Goal: Task Accomplishment & Management: Manage account settings

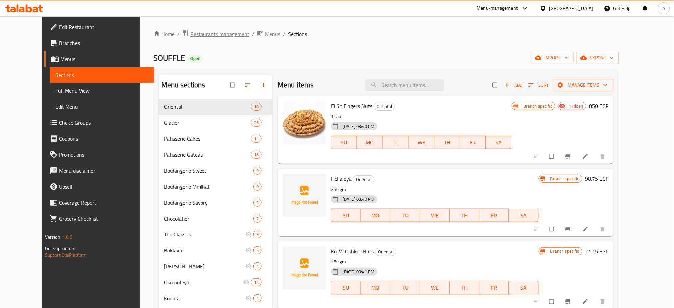
click at [205, 37] on span "Restaurants management" at bounding box center [219, 34] width 59 height 8
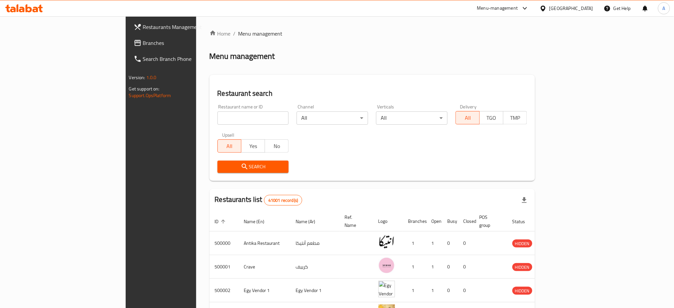
click at [217, 121] on input "search" at bounding box center [252, 117] width 71 height 13
type input "Ovio"
click button "Search" at bounding box center [252, 167] width 71 height 12
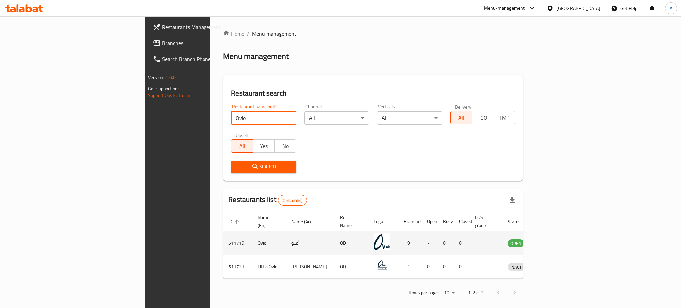
click at [561, 238] on td "enhanced table" at bounding box center [549, 243] width 23 height 24
click at [551, 241] on icon "enhanced table" at bounding box center [547, 244] width 7 height 6
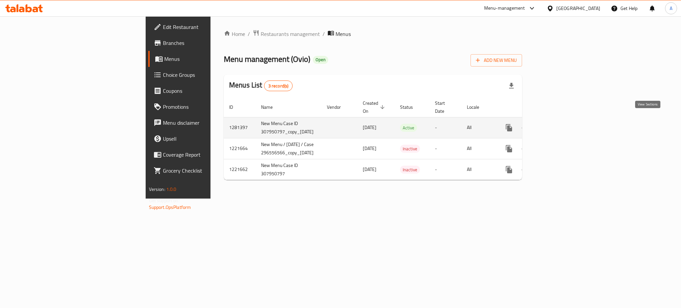
click at [561, 124] on icon "enhanced table" at bounding box center [557, 128] width 8 height 8
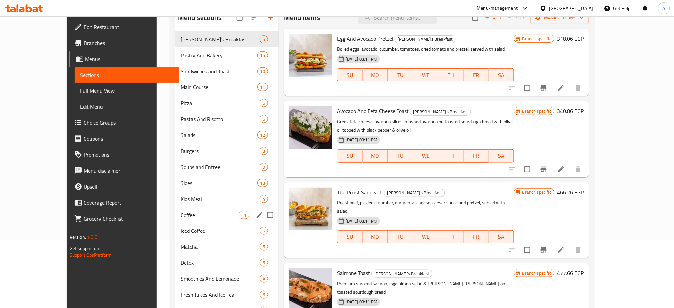
scroll to position [115, 0]
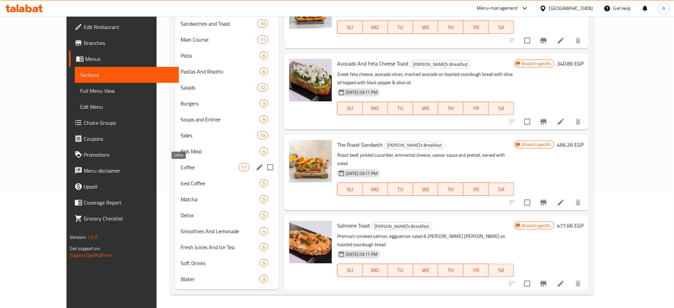
click at [181, 170] on span "Coffee" at bounding box center [209, 167] width 58 height 8
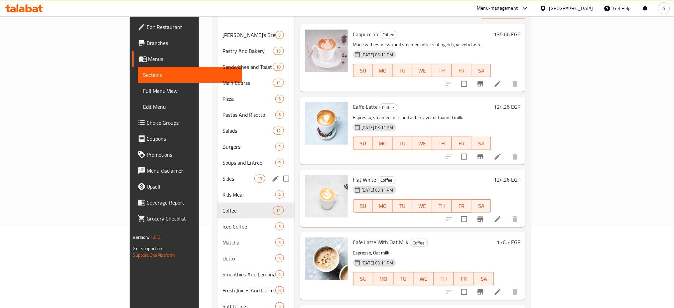
scroll to position [76, 0]
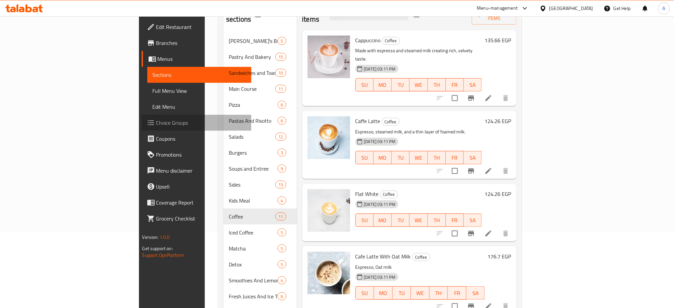
click at [156, 119] on span "Choice Groups" at bounding box center [201, 123] width 90 height 8
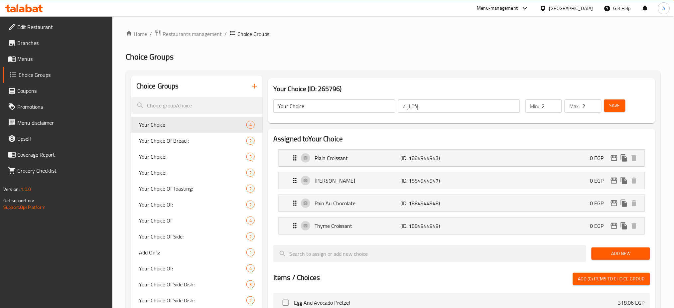
click at [257, 88] on icon "button" at bounding box center [255, 86] width 8 height 8
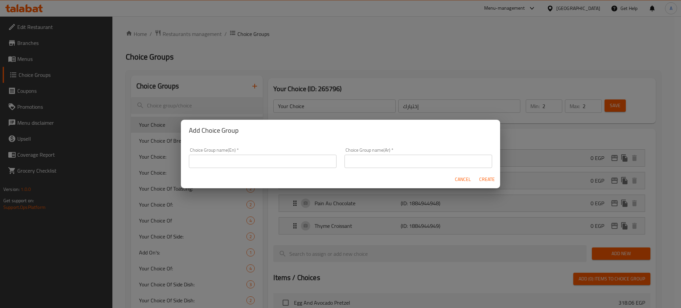
click at [234, 158] on input "text" at bounding box center [263, 161] width 148 height 13
paste input "Coffee Add-ons"
click at [259, 164] on input "Your Choice of Coffee Add Onn's:" at bounding box center [263, 161] width 148 height 13
click at [284, 162] on input "Your Choice of Coffee Add On's:" at bounding box center [263, 161] width 148 height 13
type input "Your Choice of Coffee Add On's:"
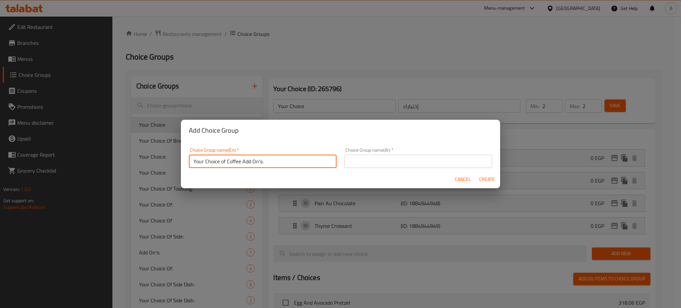
click at [387, 160] on input "text" at bounding box center [418, 161] width 148 height 13
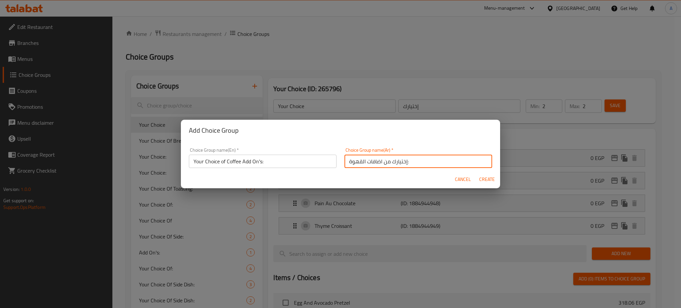
type input "إختيارك من اضافات القهوة:"
click at [488, 177] on span "Create" at bounding box center [487, 179] width 16 height 8
type input "Your Choice of Coffee Add On's:"
type input "إختيارك من اضافات القهوة:"
type input "0"
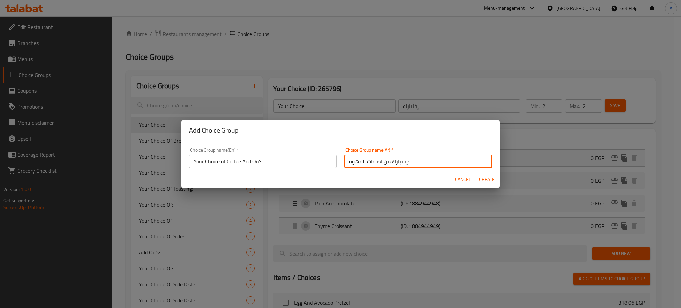
type input "0"
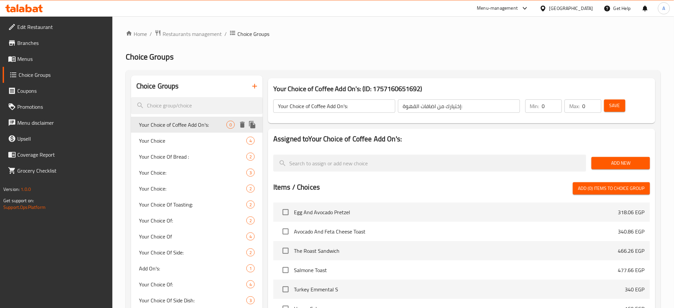
click at [213, 121] on span "Your Choice of Coffee Add On's:" at bounding box center [182, 125] width 87 height 8
click at [604, 160] on span "Add New" at bounding box center [621, 163] width 48 height 8
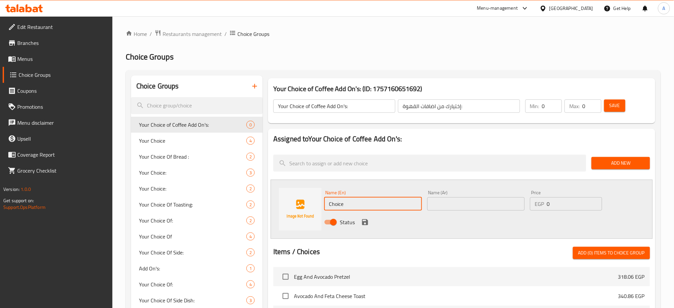
click at [384, 202] on input "Choice" at bounding box center [373, 203] width 98 height 13
paste input "aramel syrup"
type input "Caramel syrup"
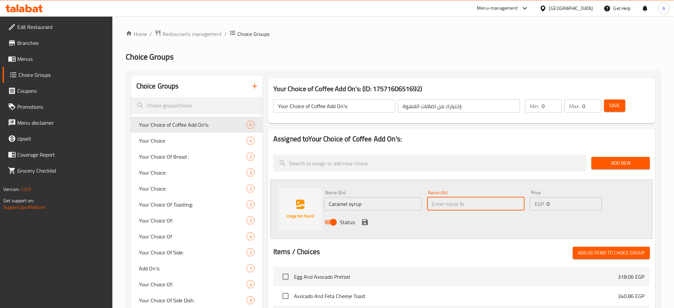
click at [453, 205] on input "text" at bounding box center [476, 203] width 98 height 13
type input "ص"
click at [363, 204] on input "Caramel syrup" at bounding box center [373, 203] width 98 height 13
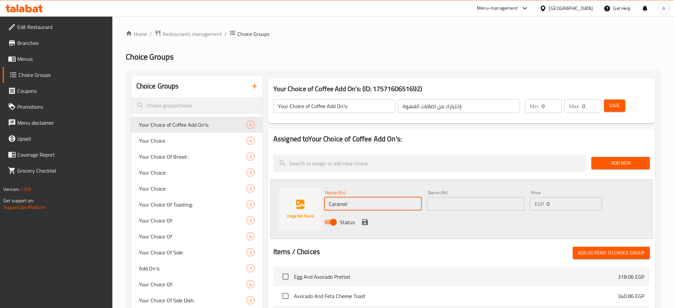
type input "Caramel"
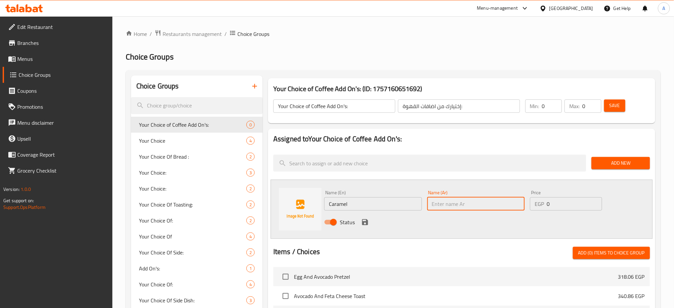
click at [459, 200] on input "text" at bounding box center [476, 203] width 98 height 13
type input "ك"
type input "كراميل"
click at [575, 209] on input "0" at bounding box center [573, 203] width 55 height 13
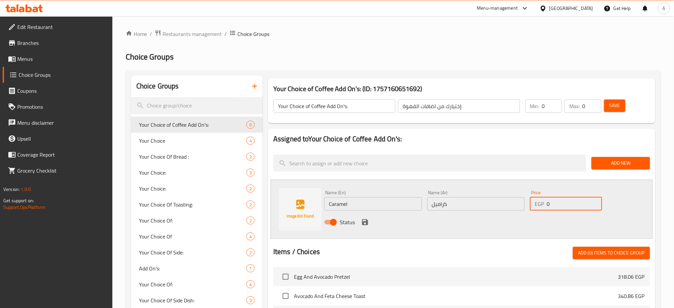
click at [575, 209] on input "0" at bounding box center [573, 203] width 55 height 13
paste input "62.7"
type input "62.70"
click at [365, 223] on icon "save" at bounding box center [365, 222] width 8 height 8
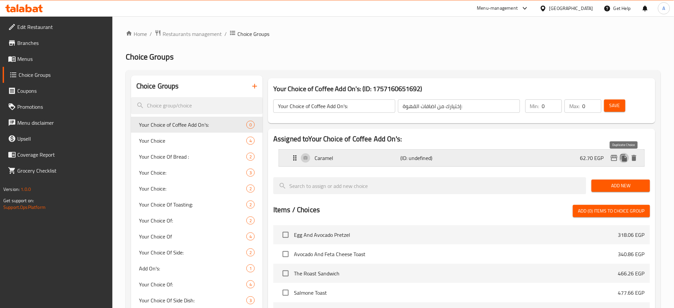
click at [626, 159] on icon "duplicate" at bounding box center [624, 157] width 6 height 7
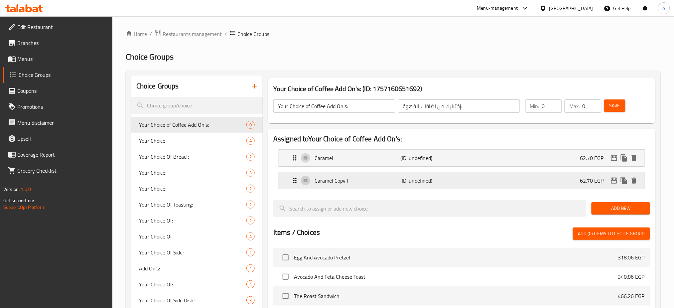
click at [334, 177] on p "Caramel Copy1" at bounding box center [357, 180] width 86 height 8
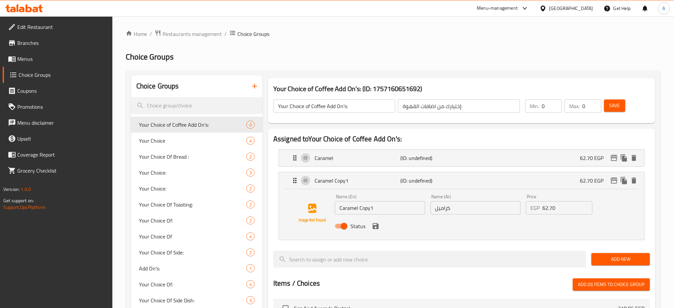
click at [347, 207] on input "Caramel Copy1" at bounding box center [380, 207] width 90 height 13
paste input "Hazelnut Syrup"
click at [365, 207] on input "Hazelnut Syrup" at bounding box center [380, 207] width 90 height 13
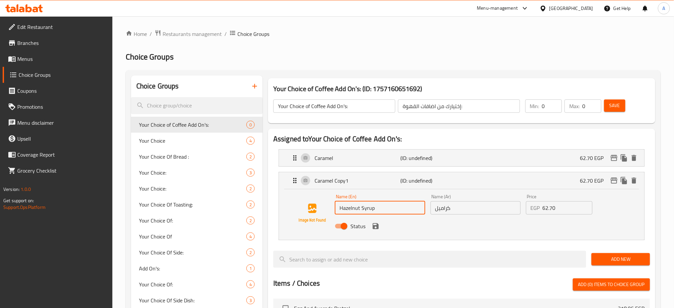
click at [365, 207] on input "Hazelnut Syrup" at bounding box center [380, 207] width 90 height 13
type input "Hazelnut"
click at [439, 207] on input "كراميل" at bounding box center [475, 207] width 90 height 13
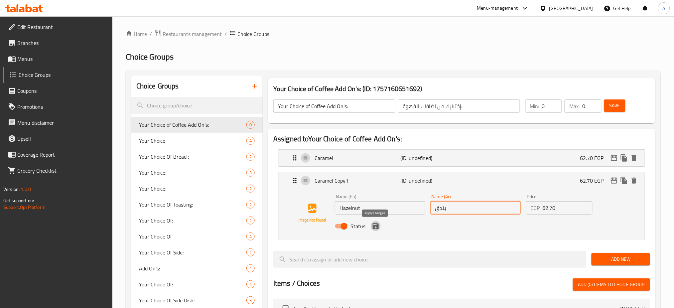
click at [376, 229] on icon "save" at bounding box center [376, 226] width 8 height 8
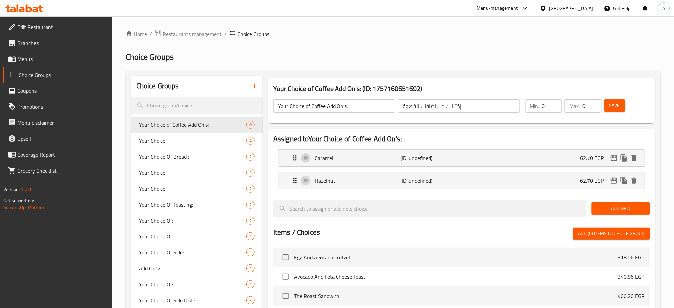
type input "بندق"
click at [626, 186] on div "Hazelnut (ID: undefined) 62.70 EGP" at bounding box center [463, 180] width 345 height 17
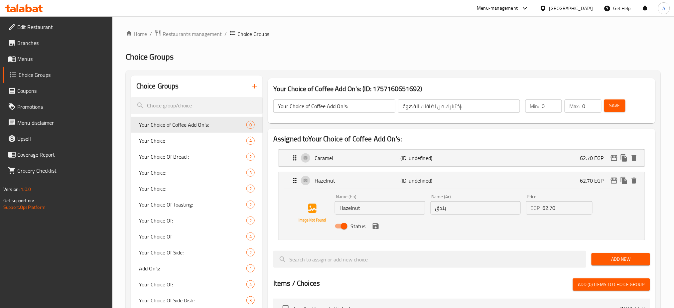
click at [384, 213] on input "Hazelnut" at bounding box center [380, 207] width 90 height 13
paste input "Vanilla Syrup"
click at [362, 209] on input "Vanilla Syrup" at bounding box center [380, 207] width 90 height 13
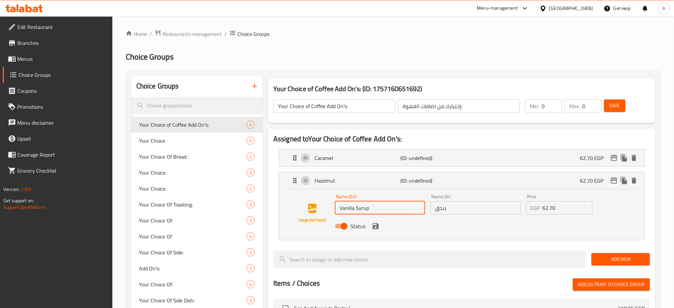
click at [362, 209] on input "Vanilla Syrup" at bounding box center [380, 207] width 90 height 13
type input "Vanilla"
click at [443, 207] on input "بندق" at bounding box center [475, 207] width 90 height 13
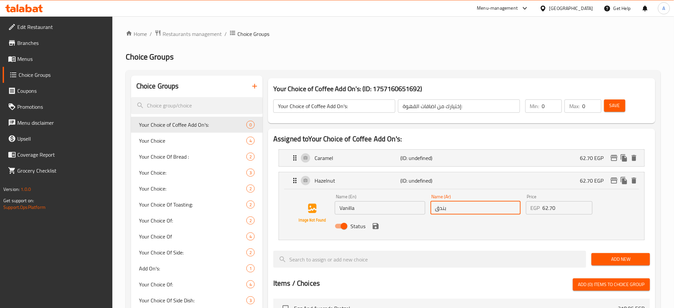
paste input "لفانيليا"
click at [376, 227] on icon "save" at bounding box center [376, 226] width 8 height 8
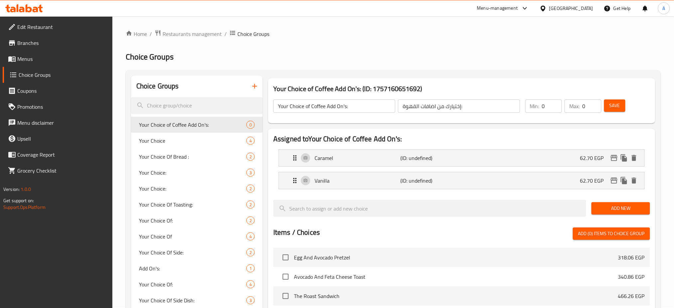
type input "الفانيليا"
click at [623, 180] on icon "duplicate" at bounding box center [624, 180] width 6 height 7
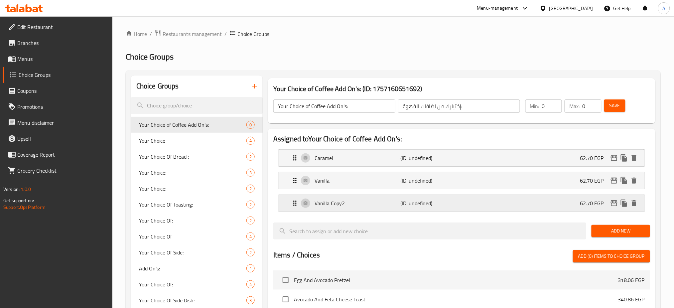
click at [401, 202] on p "(ID: undefined)" at bounding box center [429, 203] width 57 height 8
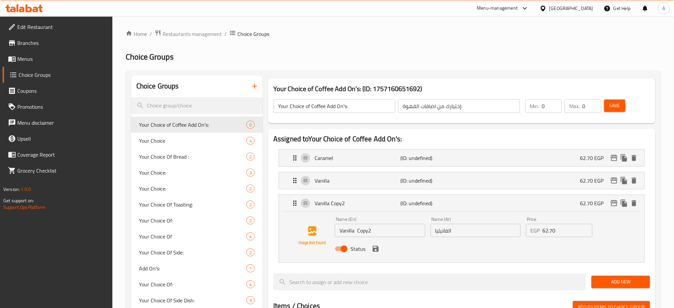
click at [365, 232] on input "Vanilla Copy2" at bounding box center [380, 230] width 90 height 13
paste input "Hazelnut Syrup"
type input "Hazelnut"
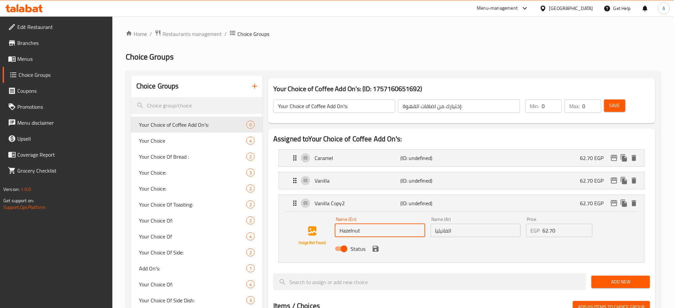
click at [471, 230] on input "الفانيليا" at bounding box center [475, 230] width 90 height 13
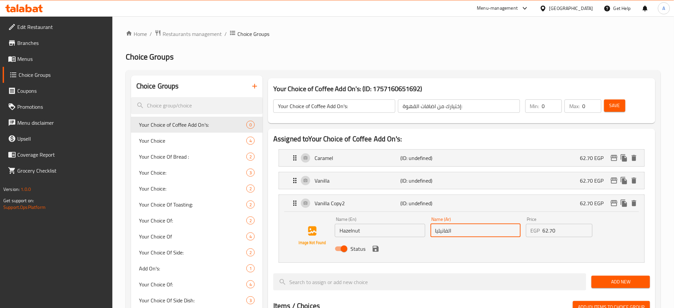
click at [471, 230] on input "الفانيليا" at bounding box center [475, 230] width 90 height 13
click at [377, 249] on icon "save" at bounding box center [376, 249] width 6 height 6
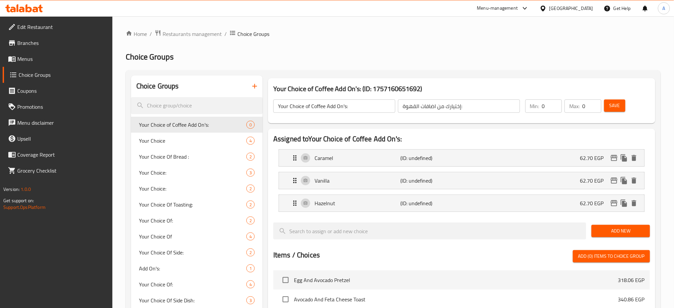
type input "بندق"
click at [625, 205] on icon "duplicate" at bounding box center [624, 202] width 6 height 7
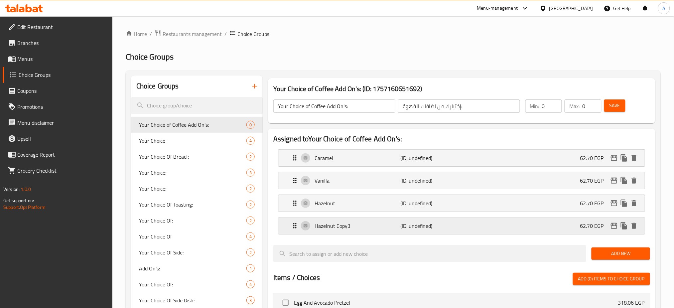
click at [389, 223] on p "Hazelnut Copy3" at bounding box center [357, 226] width 86 height 8
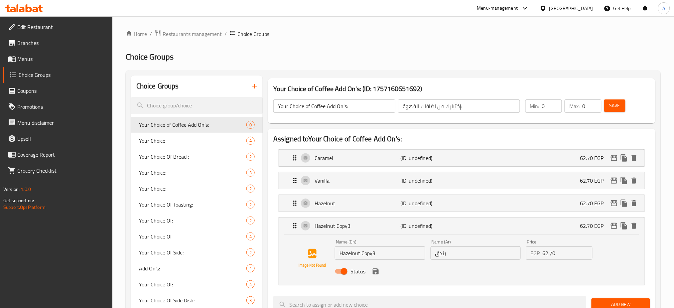
click at [353, 255] on input "Hazelnut Copy3" at bounding box center [380, 252] width 90 height 13
paste input "Lactose fee Milk"
type input "Lactose fee Milk"
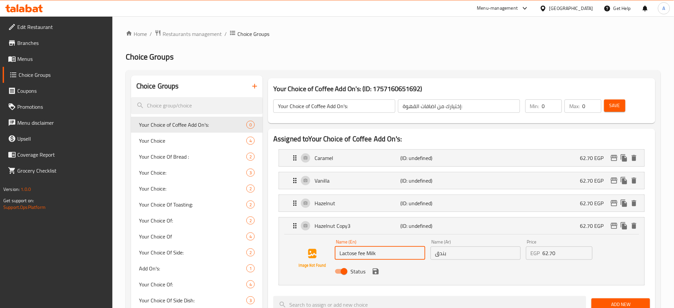
click at [451, 253] on input "بندق" at bounding box center [475, 252] width 90 height 13
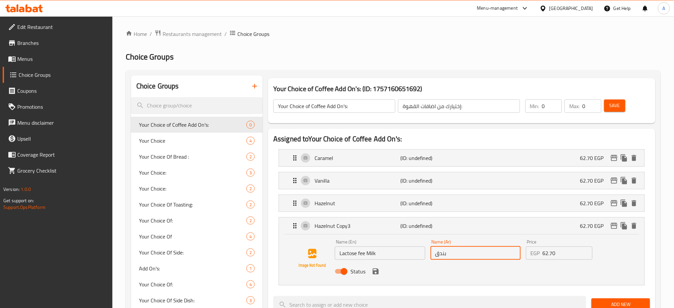
click at [451, 253] on input "بندق" at bounding box center [475, 252] width 90 height 13
paste input "ليب خالٍ من اللاكتوز"
click at [376, 275] on icon "save" at bounding box center [376, 271] width 8 height 8
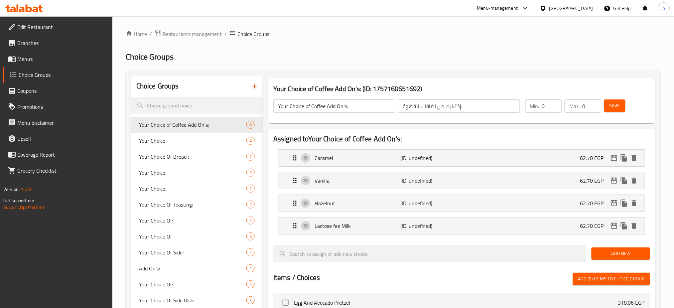
type input "حليب خالٍ من اللاكتوز"
click at [623, 224] on icon "duplicate" at bounding box center [624, 225] width 6 height 7
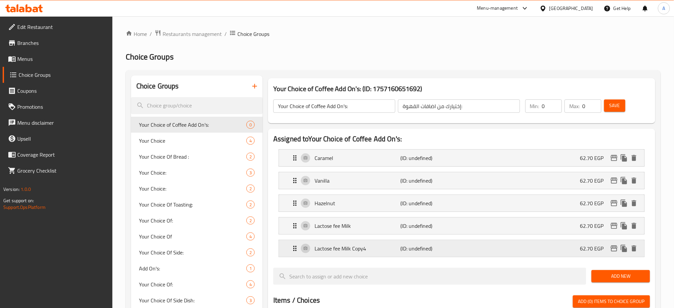
click at [394, 251] on p "Lactose fee Milk Copy4" at bounding box center [357, 248] width 86 height 8
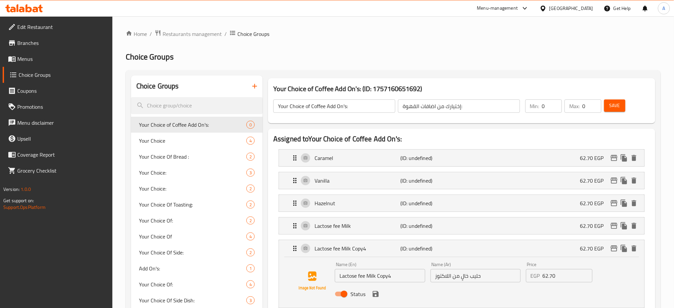
click at [355, 272] on input "Lactose fee Milk Copy4" at bounding box center [380, 275] width 90 height 13
paste input "Almond Milk"
type input "Almond Milk"
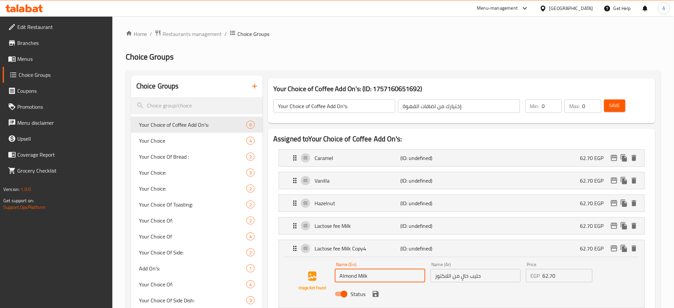
click at [471, 276] on input "حليب خالٍ من اللاكتوز" at bounding box center [475, 275] width 90 height 13
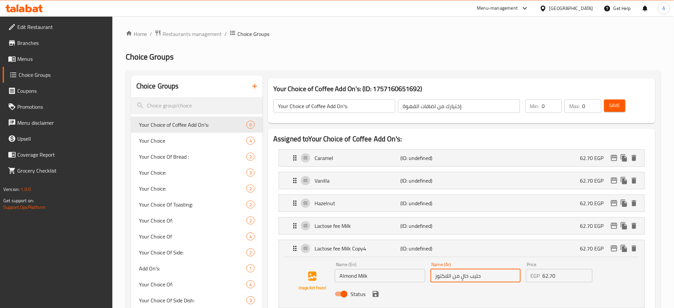
click at [471, 276] on input "حليب خالٍ من اللاكتوز" at bounding box center [475, 275] width 90 height 13
type input "حليب اللوز"
click at [376, 289] on button "save" at bounding box center [376, 294] width 10 height 10
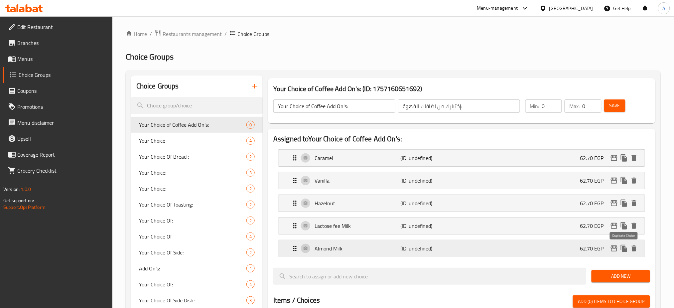
click at [622, 250] on icon "duplicate" at bounding box center [624, 248] width 6 height 7
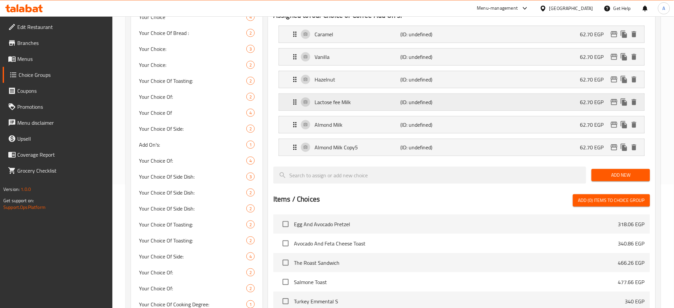
scroll to position [128, 0]
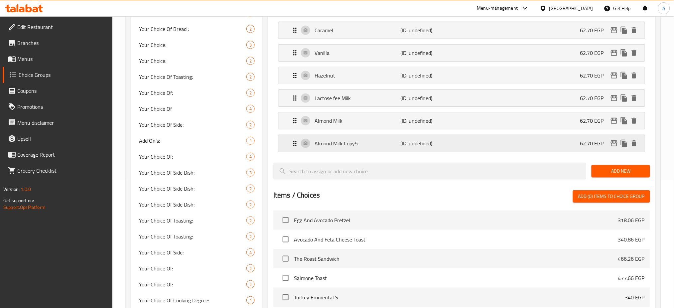
click at [337, 144] on p "Almond Milk Copy5" at bounding box center [357, 143] width 86 height 8
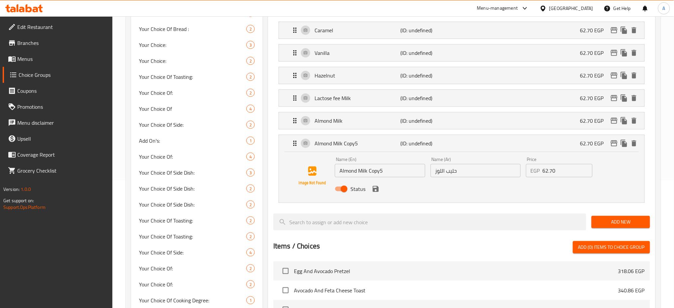
click at [359, 172] on input "Almond Milk Copy5" at bounding box center [380, 170] width 90 height 13
paste input "Coconut Milk"
type input "Coconut Milk"
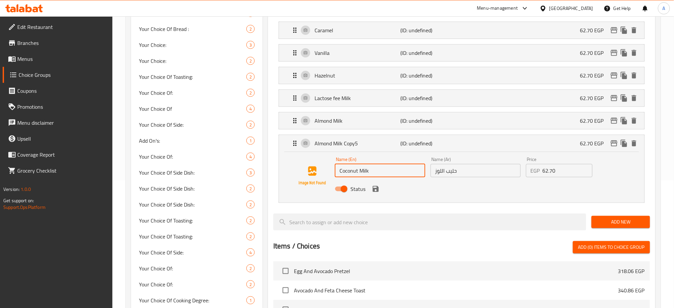
click at [464, 172] on input "حليب اللوز" at bounding box center [475, 170] width 90 height 13
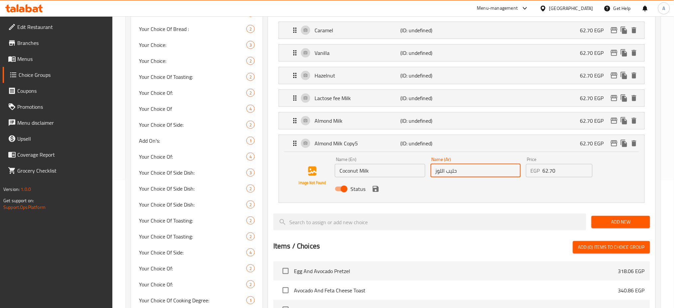
click at [465, 172] on input "حليب اللوز" at bounding box center [475, 170] width 90 height 13
click at [375, 189] on icon "save" at bounding box center [376, 189] width 8 height 8
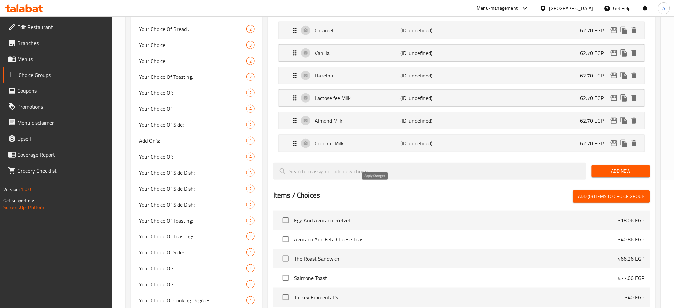
type input "حليب جوز الهند"
click at [626, 146] on icon "duplicate" at bounding box center [624, 143] width 6 height 7
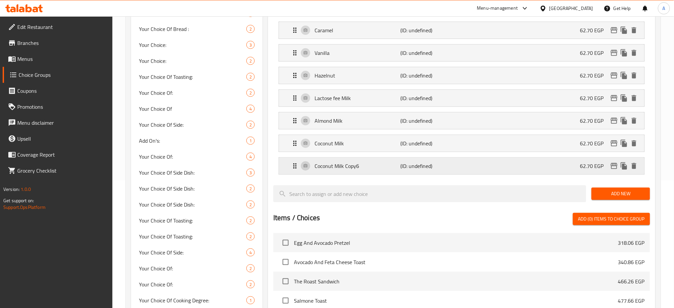
click at [378, 169] on p "Coconut Milk Copy6" at bounding box center [357, 166] width 86 height 8
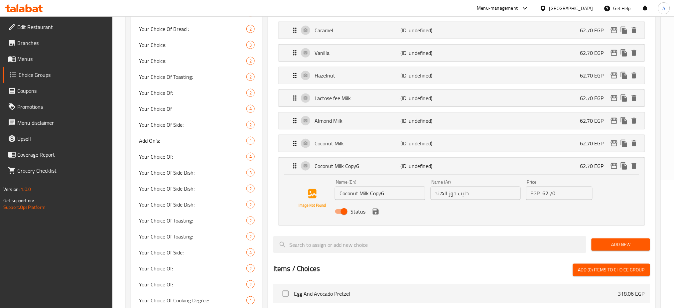
click at [358, 191] on input "Coconut Milk Copy6" at bounding box center [380, 192] width 90 height 13
paste input "Oat Milk"
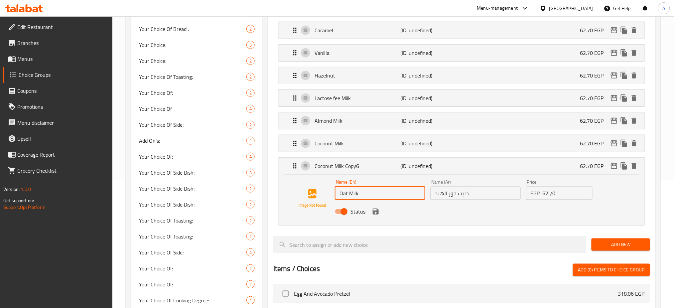
type input "Oat Milk"
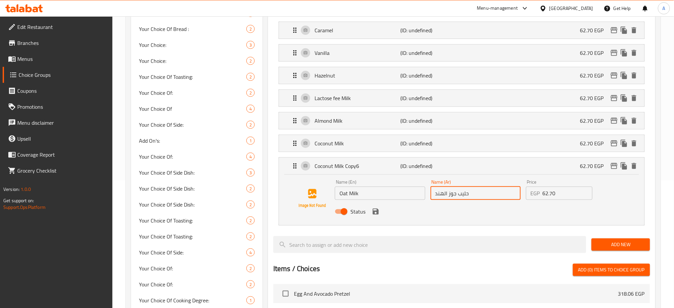
click at [475, 198] on input "حليب جوز الهند" at bounding box center [475, 192] width 90 height 13
click at [376, 214] on icon "save" at bounding box center [376, 211] width 6 height 6
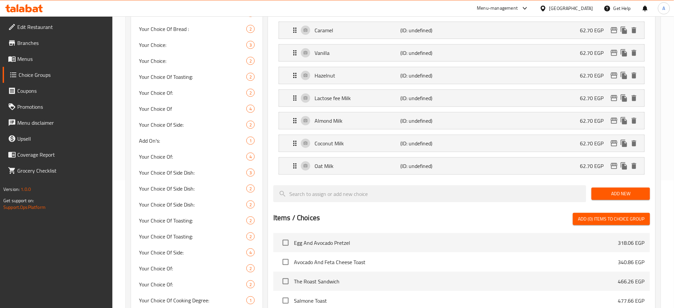
type input "حليب الشوفان"
click at [624, 169] on icon "duplicate" at bounding box center [624, 165] width 6 height 7
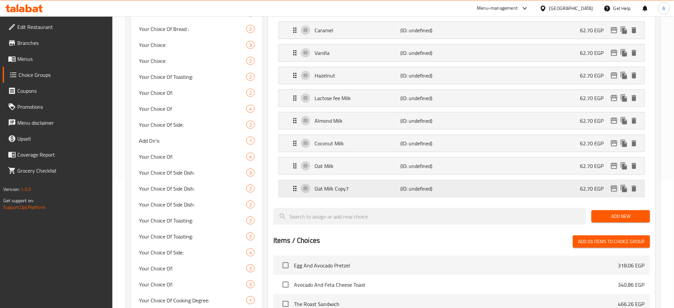
click at [334, 192] on p "Oat Milk Copy7" at bounding box center [357, 188] width 86 height 8
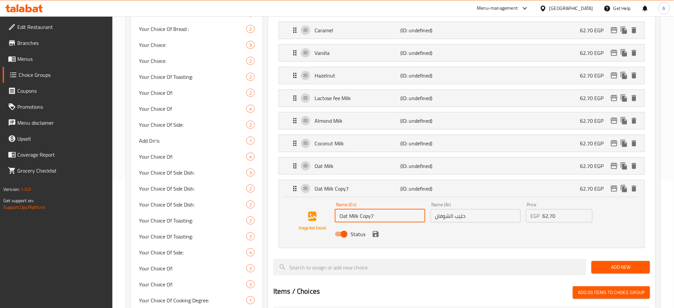
click at [363, 221] on input "Oat Milk Copy7" at bounding box center [380, 215] width 90 height 13
paste input "Extra Shot"
type input "Extra Shot"
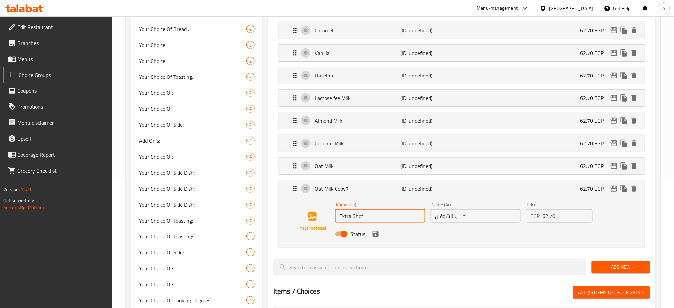
click at [471, 215] on input "حليب الشوفان" at bounding box center [475, 215] width 90 height 13
paste input "رعة إضافية (إسبريسو)"
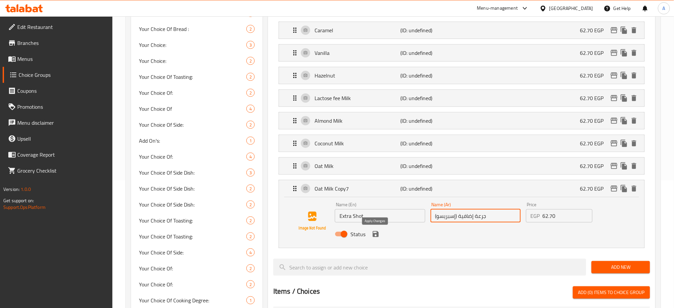
click at [376, 236] on icon "save" at bounding box center [376, 234] width 8 height 8
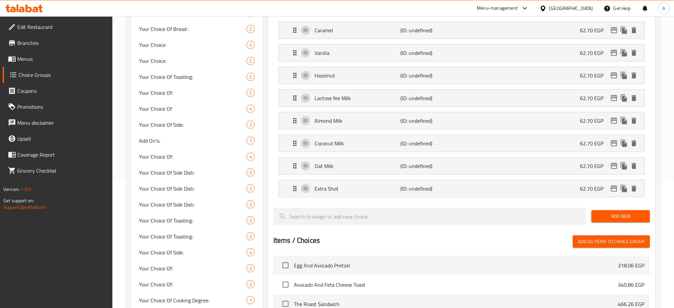
type input "جرعة إضافية (إسبريسو)"
click at [625, 185] on icon "duplicate" at bounding box center [624, 188] width 8 height 8
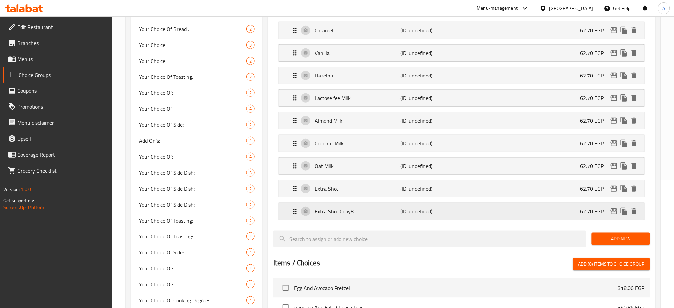
click at [341, 207] on p "Extra Shot Copy8" at bounding box center [357, 211] width 86 height 8
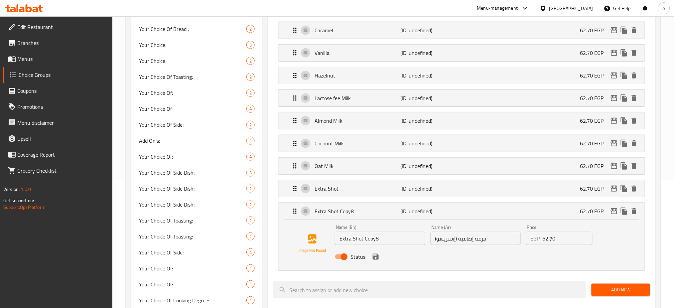
click at [356, 236] on input "Extra Shot Copy8" at bounding box center [380, 238] width 90 height 13
paste input "Chocolate Sauce"
type input "Chocolate Sauce"
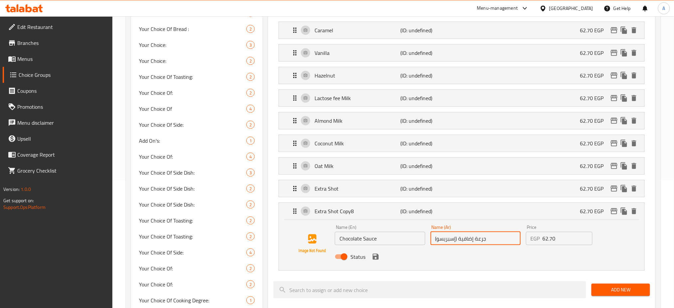
click at [483, 237] on input "جرعة إضافية (إسبريسو)" at bounding box center [475, 238] width 90 height 13
click at [376, 259] on icon "save" at bounding box center [376, 257] width 6 height 6
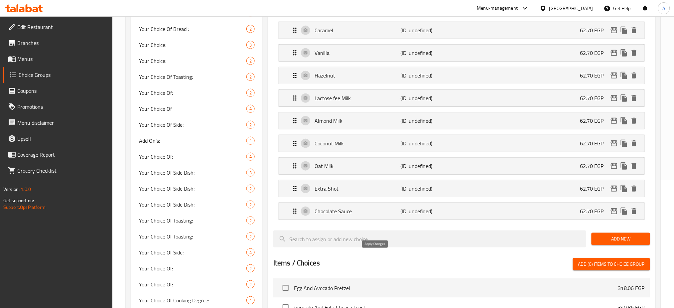
type input "صوص الشوكولاتة"
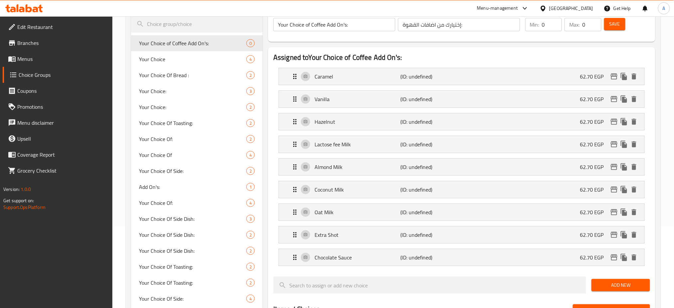
scroll to position [71, 0]
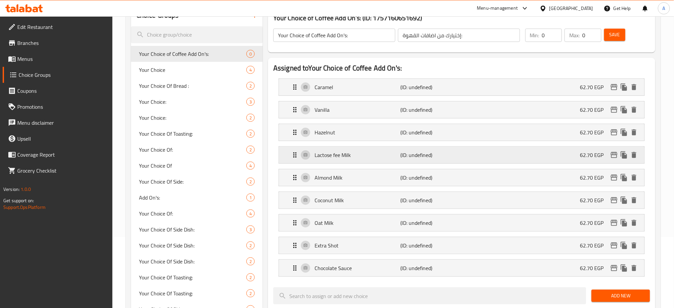
click at [589, 157] on p "62.70 EGP" at bounding box center [594, 155] width 29 height 8
click at [522, 157] on div "Lactose fee Milk (ID: undefined) 62.70 EGP" at bounding box center [463, 155] width 345 height 17
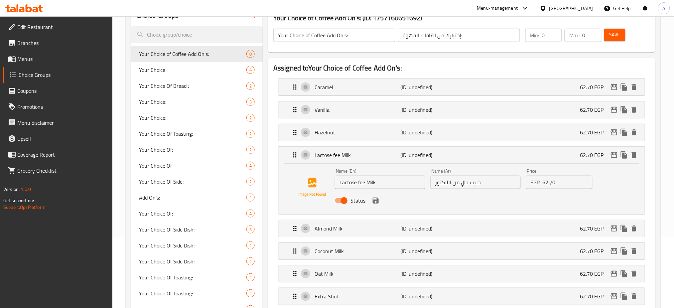
click at [546, 184] on input "62.70" at bounding box center [567, 181] width 50 height 13
paste input "7.26"
click at [374, 203] on icon "save" at bounding box center [376, 200] width 6 height 6
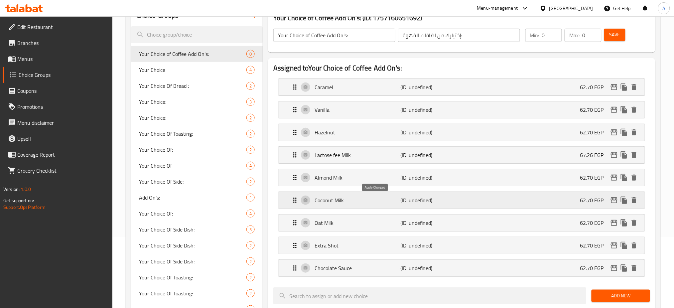
type input "67.26"
click at [459, 180] on div "Almond Milk (ID: undefined) 62.70 EGP" at bounding box center [463, 177] width 345 height 17
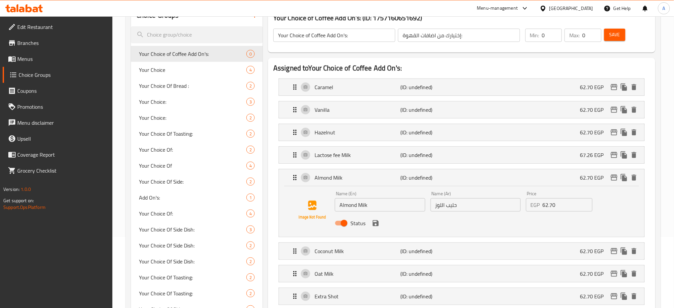
click at [555, 205] on input "62.70" at bounding box center [567, 204] width 50 height 13
paste input "7.26"
click at [378, 228] on div "Status" at bounding box center [475, 223] width 287 height 18
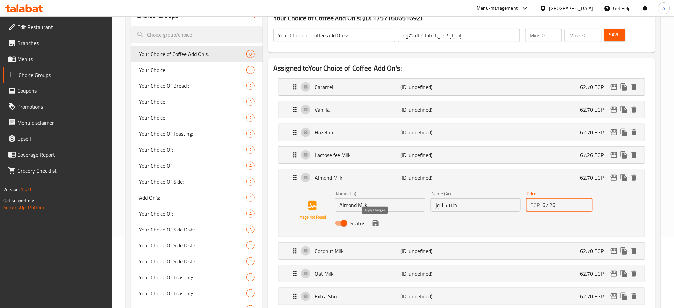
click at [375, 226] on icon "save" at bounding box center [376, 223] width 6 height 6
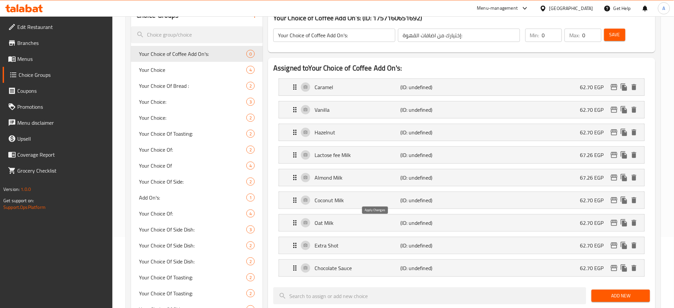
type input "67.26"
click at [429, 199] on p "(ID: undefined)" at bounding box center [429, 200] width 57 height 8
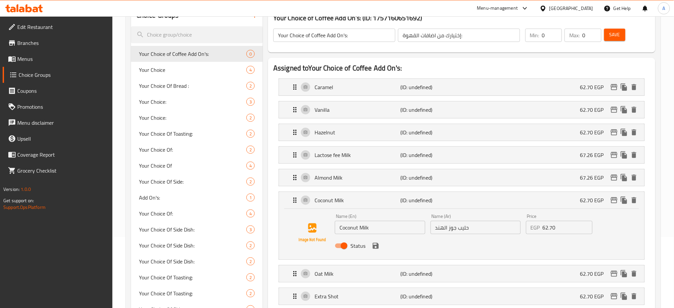
click at [549, 227] on input "62.70" at bounding box center [567, 227] width 50 height 13
paste input "7.26"
click at [372, 245] on icon "save" at bounding box center [376, 246] width 8 height 8
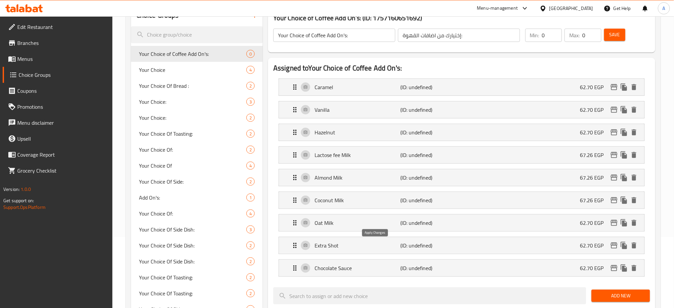
type input "67.26"
click at [472, 225] on div "Oat Milk (ID: undefined) 62.70 EGP" at bounding box center [463, 222] width 345 height 17
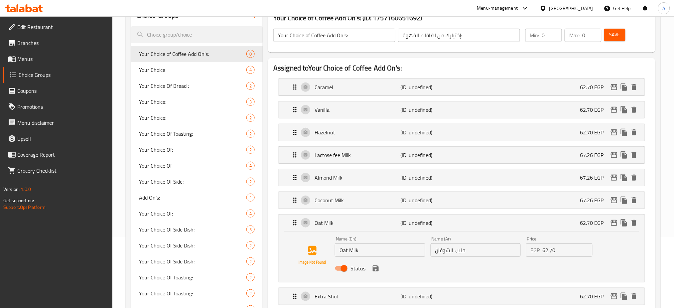
click at [553, 252] on input "62.70" at bounding box center [567, 249] width 50 height 13
paste input "7.26"
click at [376, 270] on icon "save" at bounding box center [376, 268] width 8 height 8
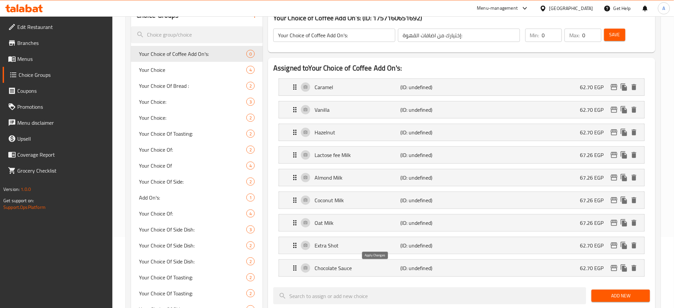
type input "67.26"
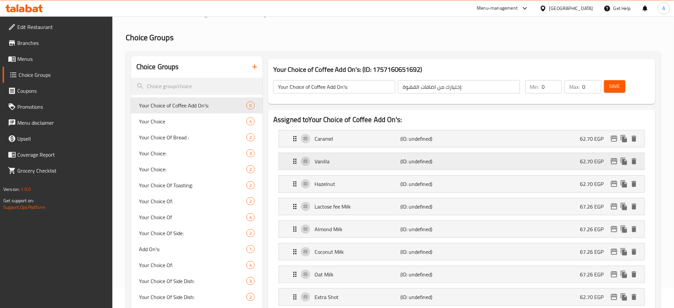
scroll to position [12, 0]
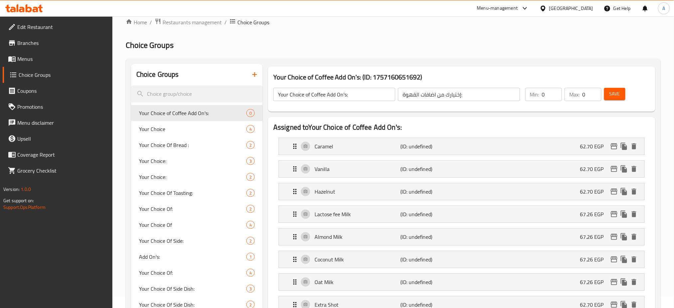
click at [619, 96] on span "Save" at bounding box center [614, 94] width 11 height 8
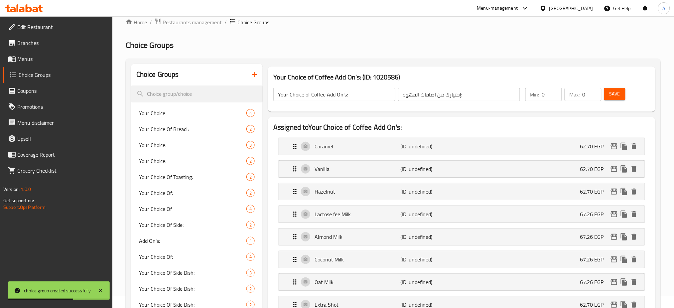
click at [619, 96] on span "Save" at bounding box center [614, 94] width 11 height 8
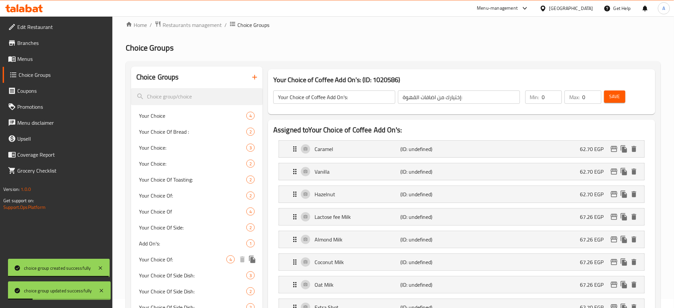
scroll to position [0, 0]
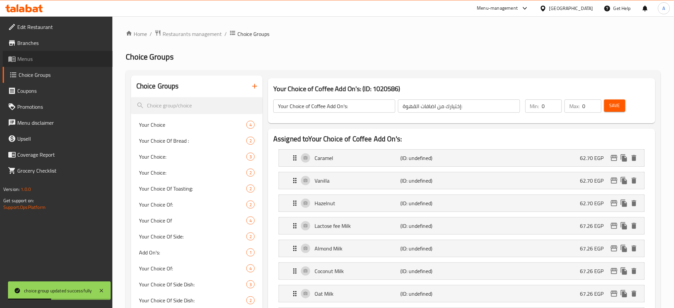
click at [29, 58] on span "Menus" at bounding box center [62, 59] width 90 height 8
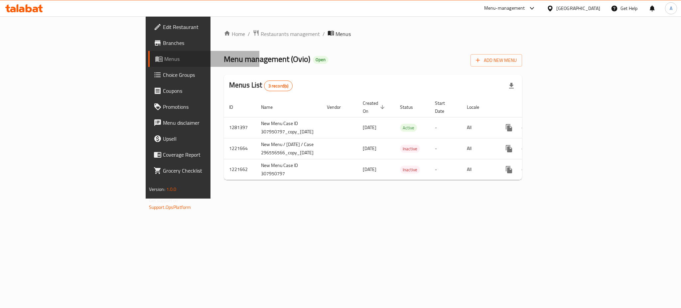
click at [164, 58] on span "Menus" at bounding box center [209, 59] width 90 height 8
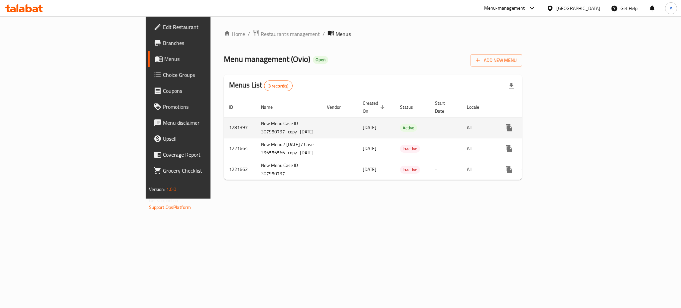
drag, startPoint x: 29, startPoint y: 58, endPoint x: 652, endPoint y: 123, distance: 625.9
click at [560, 125] on icon "enhanced table" at bounding box center [557, 128] width 6 height 6
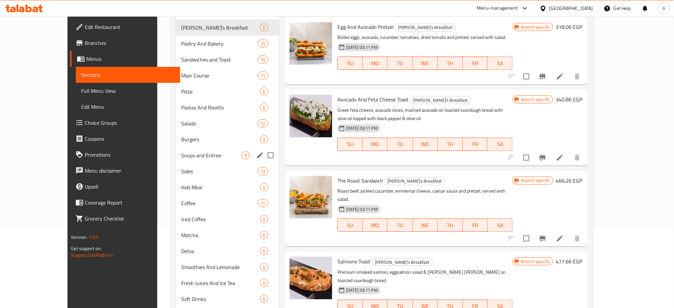
scroll to position [82, 0]
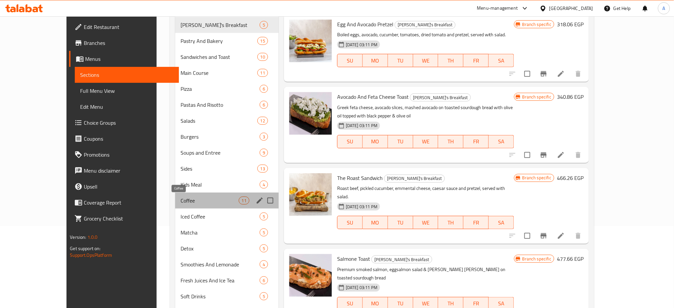
click at [196, 197] on span "Coffee" at bounding box center [209, 200] width 58 height 8
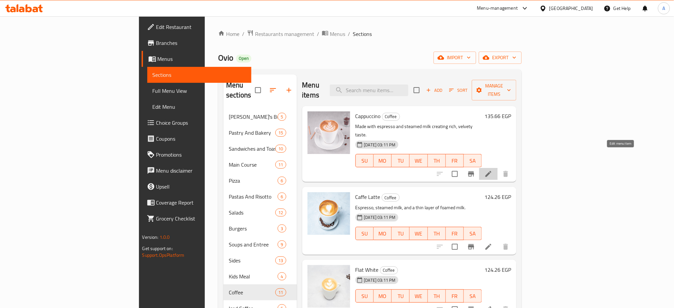
click at [491, 171] on icon at bounding box center [488, 174] width 6 height 6
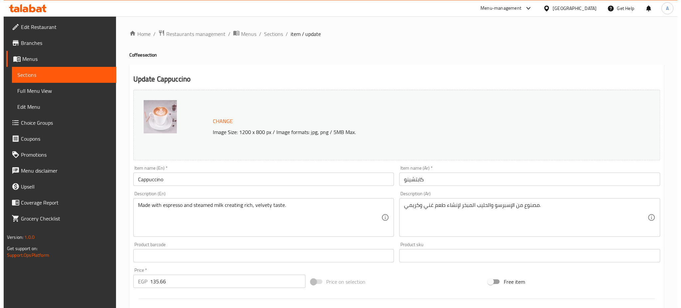
scroll to position [171, 0]
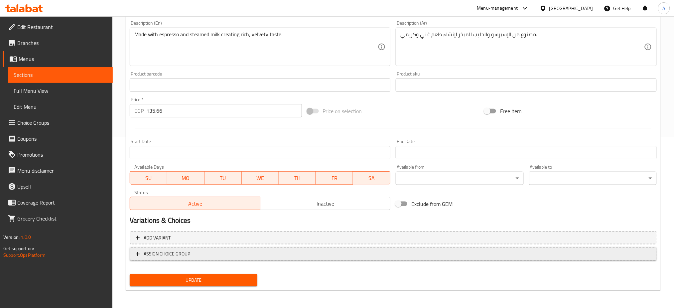
click at [183, 251] on span "ASSIGN CHOICE GROUP" at bounding box center [167, 254] width 47 height 8
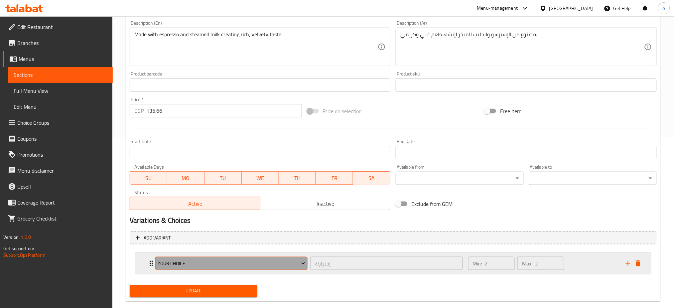
click at [213, 260] on span "Your Choice" at bounding box center [232, 263] width 148 height 8
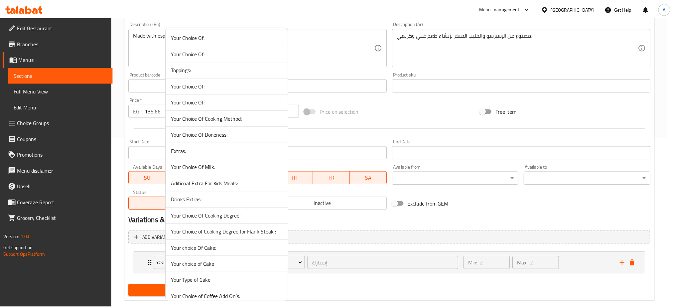
scroll to position [447, 0]
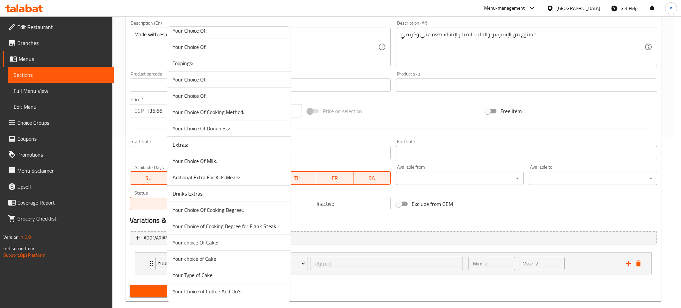
click at [214, 295] on span "Your Choice of Coffee Add On's:" at bounding box center [229, 291] width 113 height 8
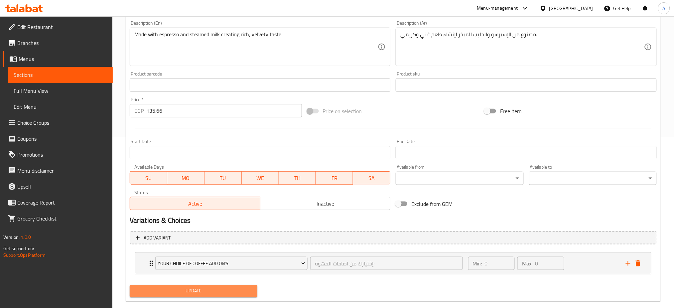
click at [192, 291] on span "Update" at bounding box center [193, 291] width 117 height 8
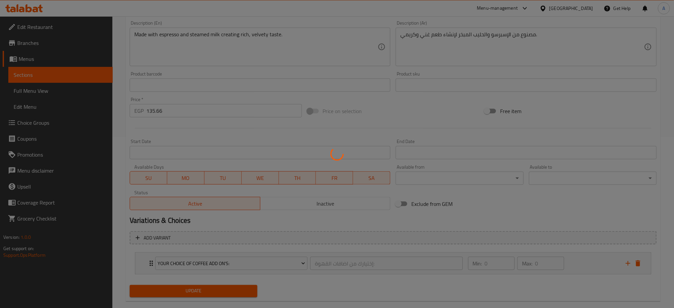
scroll to position [0, 0]
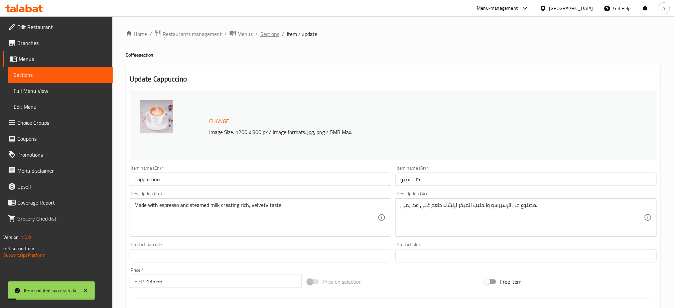
click at [273, 35] on span "Sections" at bounding box center [269, 34] width 19 height 8
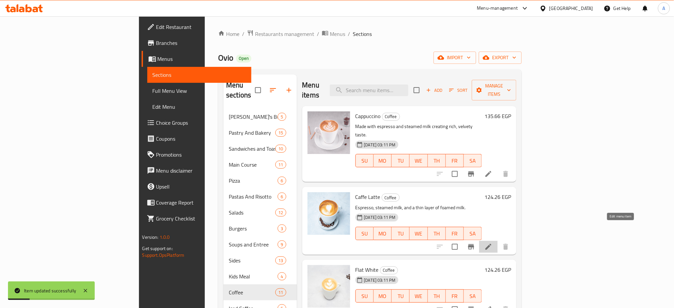
click at [492, 243] on icon at bounding box center [488, 247] width 8 height 8
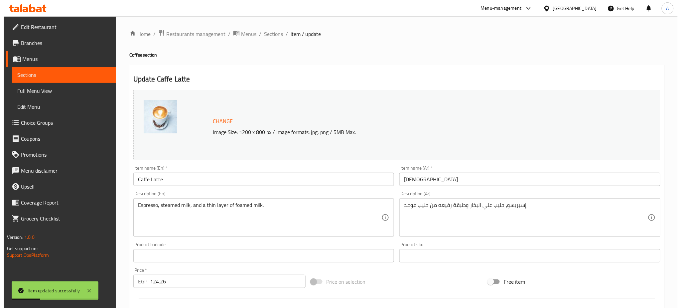
scroll to position [171, 0]
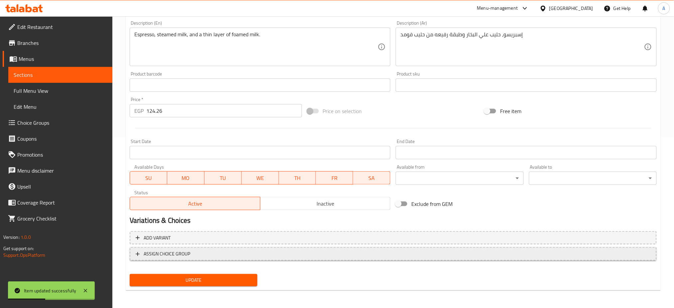
click at [155, 251] on span "ASSIGN CHOICE GROUP" at bounding box center [167, 254] width 47 height 8
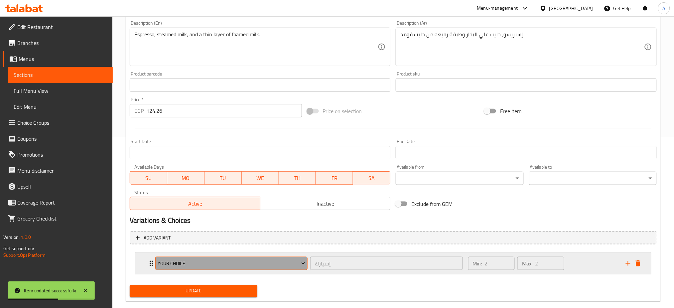
click at [179, 263] on span "Your Choice" at bounding box center [232, 263] width 148 height 8
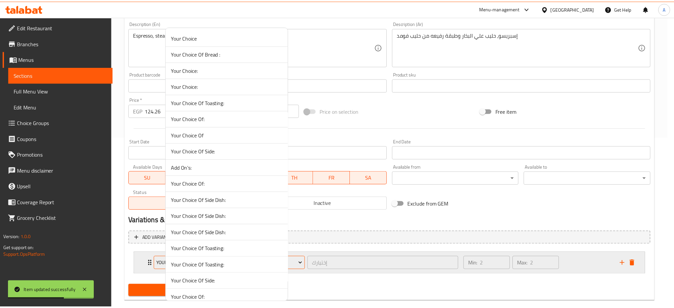
scroll to position [447, 0]
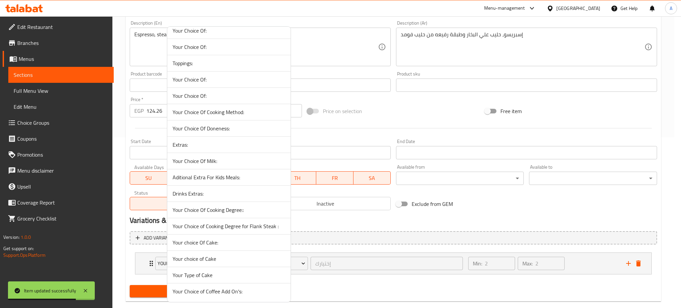
click at [190, 291] on span "Your Choice of Coffee Add On's:" at bounding box center [229, 291] width 113 height 8
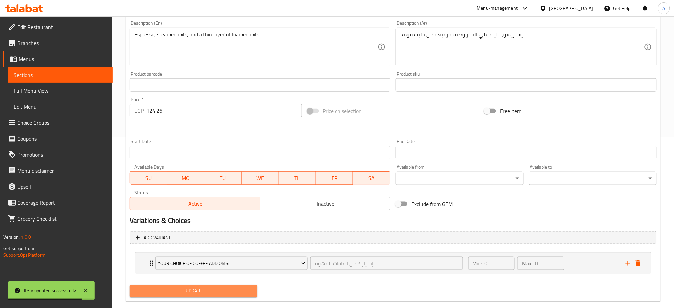
click at [168, 291] on span "Update" at bounding box center [193, 291] width 117 height 8
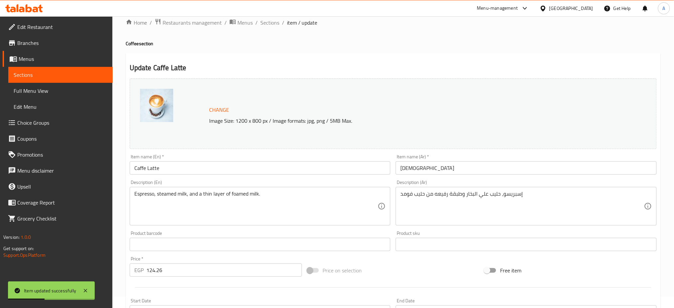
scroll to position [0, 0]
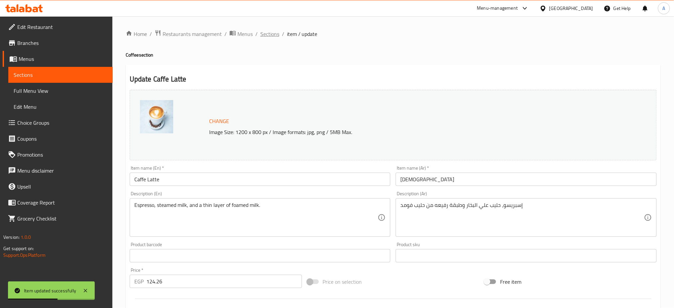
click at [268, 37] on span "Sections" at bounding box center [269, 34] width 19 height 8
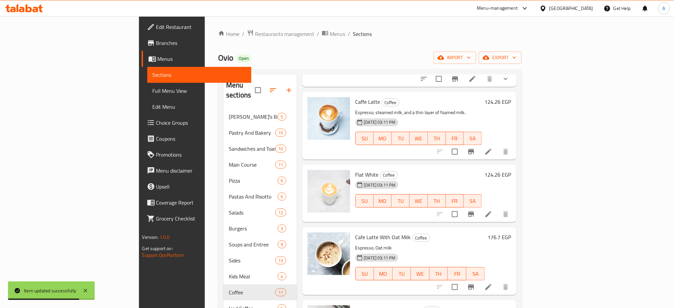
scroll to position [96, 0]
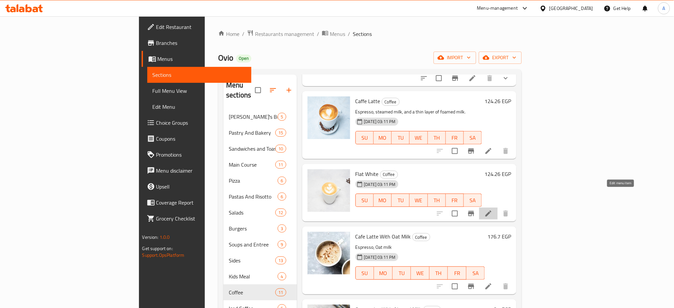
click at [492, 209] on icon at bounding box center [488, 213] width 8 height 8
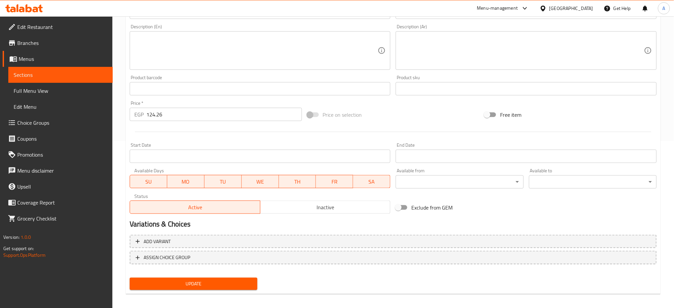
scroll to position [171, 0]
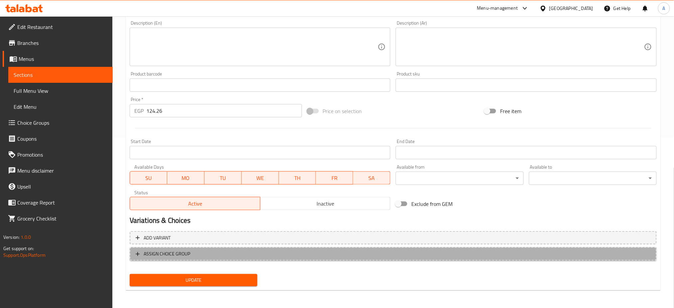
click at [223, 254] on span "ASSIGN CHOICE GROUP" at bounding box center [393, 254] width 515 height 8
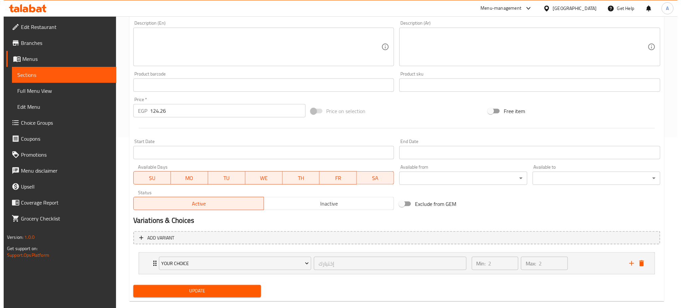
scroll to position [182, 0]
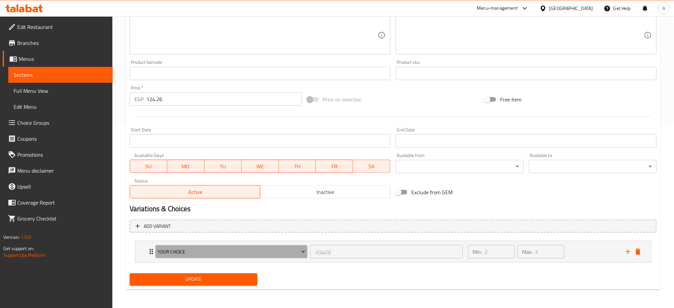
click at [223, 254] on span "Your Choice" at bounding box center [232, 252] width 148 height 8
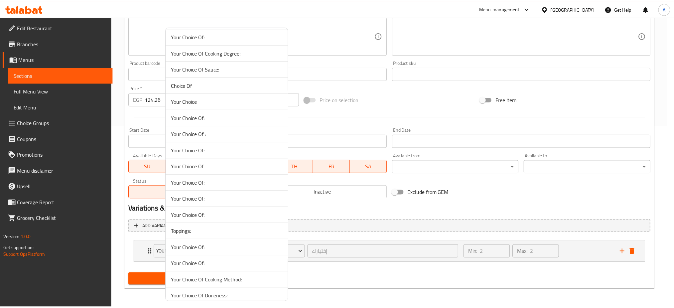
scroll to position [447, 0]
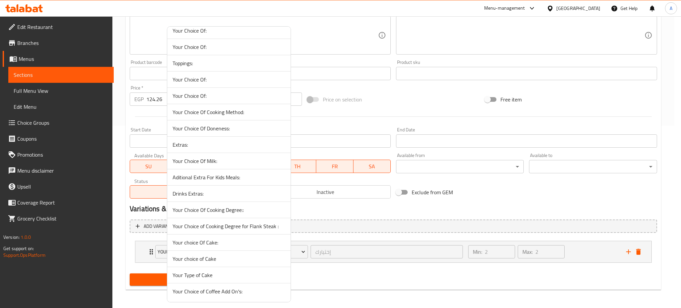
click at [201, 292] on span "Your Choice of Coffee Add On's:" at bounding box center [229, 291] width 113 height 8
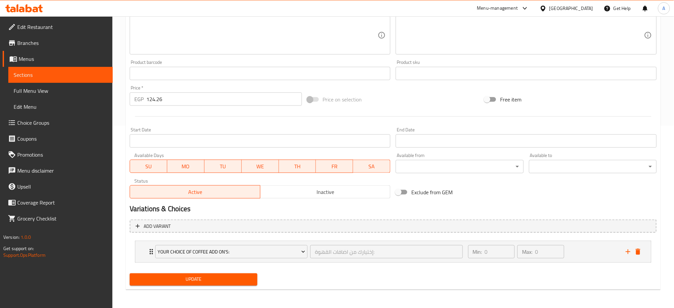
click at [166, 276] on span "Update" at bounding box center [193, 279] width 117 height 8
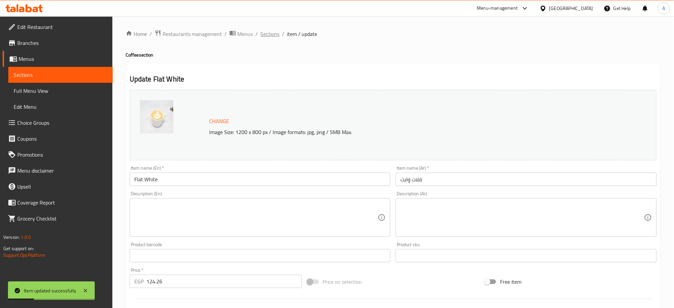
click at [277, 34] on span "Sections" at bounding box center [269, 34] width 19 height 8
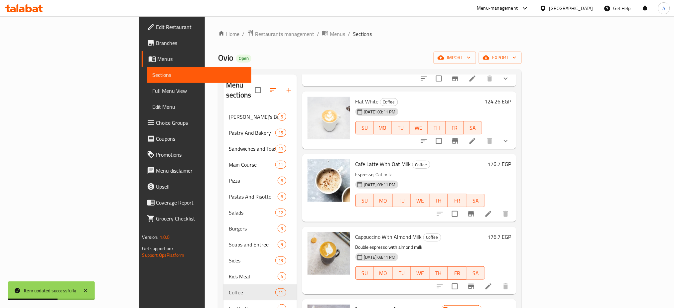
scroll to position [172, 0]
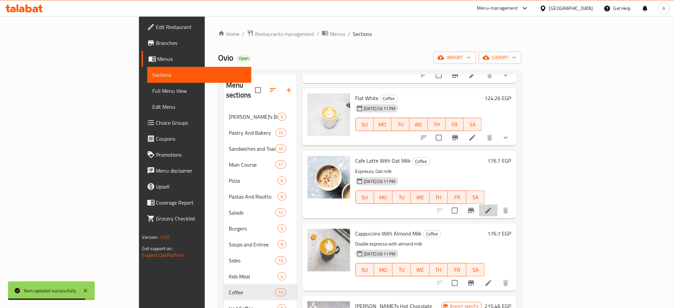
click at [498, 204] on li at bounding box center [488, 210] width 19 height 12
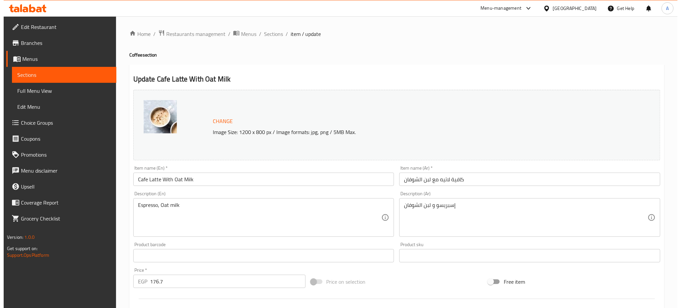
scroll to position [171, 0]
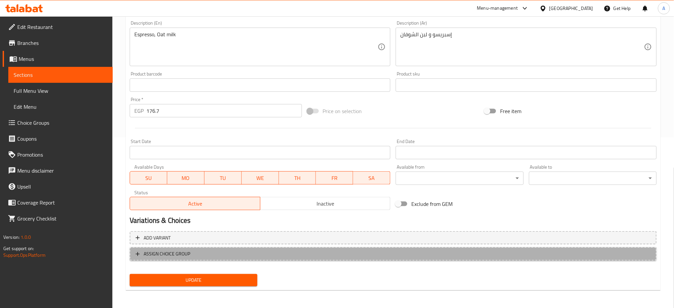
click at [194, 256] on span "ASSIGN CHOICE GROUP" at bounding box center [393, 254] width 515 height 8
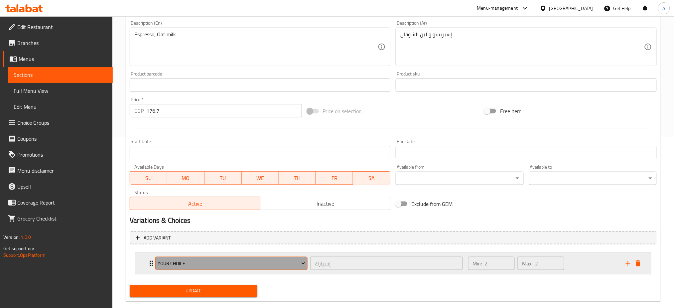
click at [197, 264] on span "Your Choice" at bounding box center [232, 263] width 148 height 8
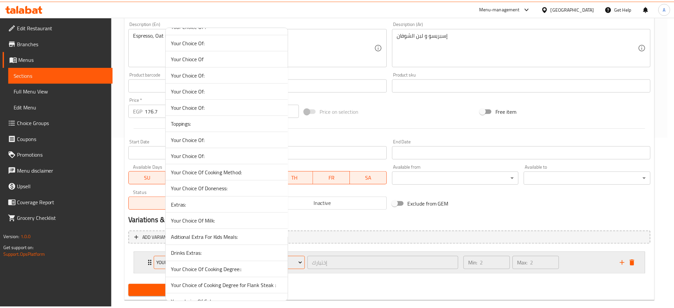
scroll to position [447, 0]
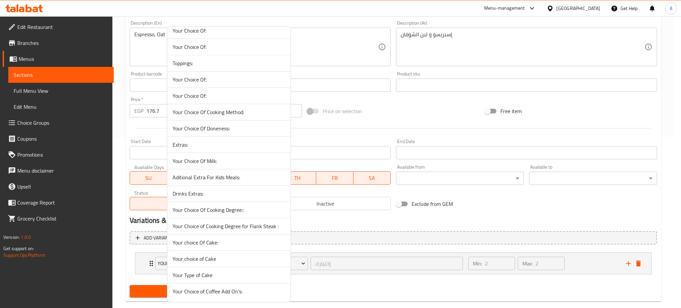
click at [200, 290] on span "Your Choice of Coffee Add On's:" at bounding box center [229, 291] width 113 height 8
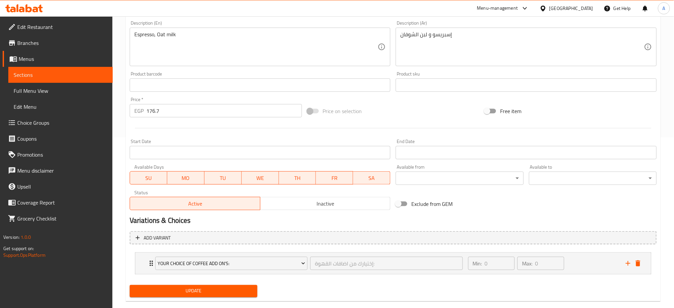
click at [161, 291] on span "Update" at bounding box center [193, 291] width 117 height 8
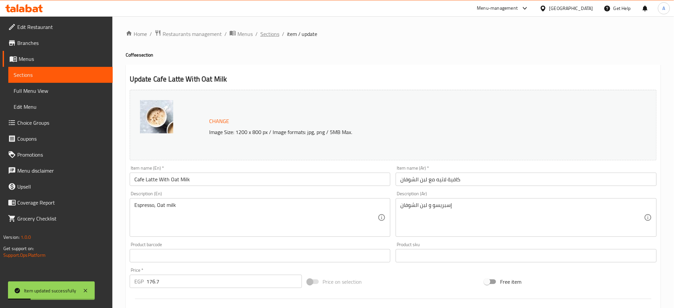
click at [266, 35] on span "Sections" at bounding box center [269, 34] width 19 height 8
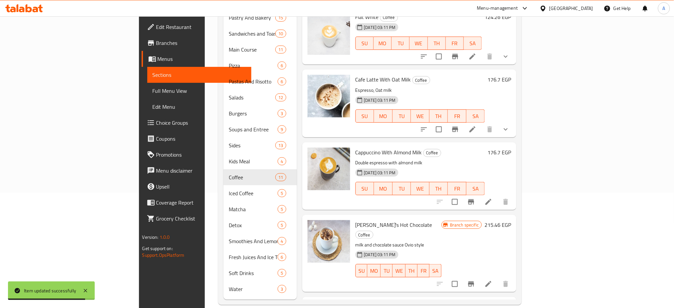
scroll to position [138, 0]
click at [491, 198] on icon at bounding box center [488, 201] width 6 height 6
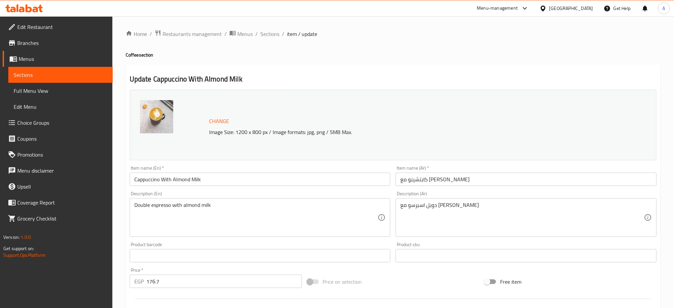
scroll to position [171, 0]
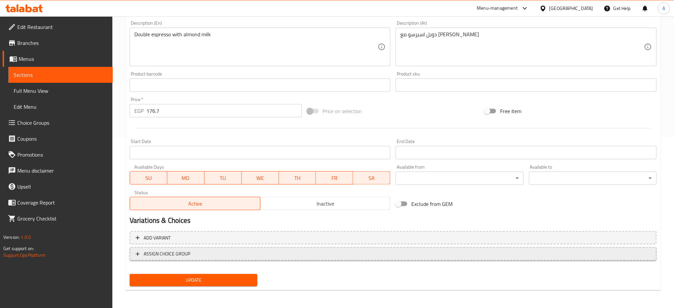
click at [209, 254] on span "ASSIGN CHOICE GROUP" at bounding box center [393, 254] width 515 height 8
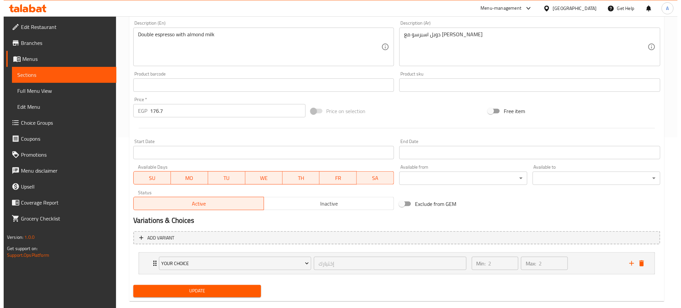
scroll to position [182, 0]
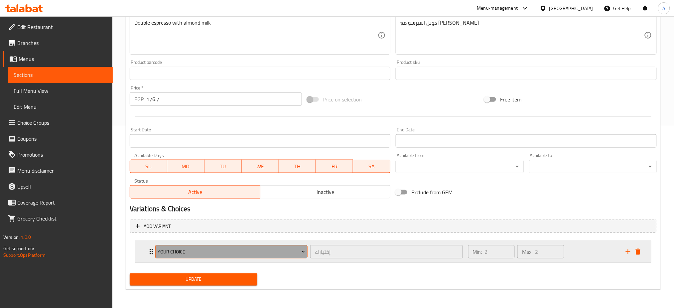
click at [209, 252] on span "Your Choice" at bounding box center [232, 252] width 148 height 8
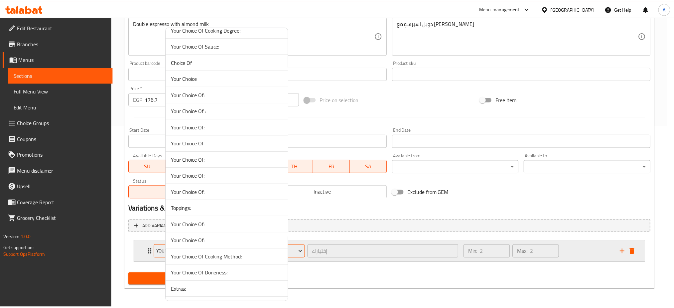
scroll to position [447, 0]
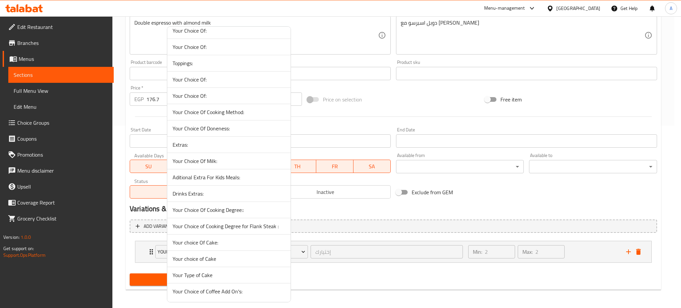
click at [194, 298] on li "Your Choice of Coffee Add On's:" at bounding box center [228, 291] width 123 height 16
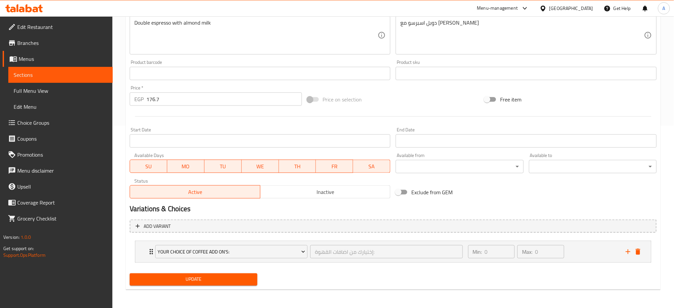
click at [201, 294] on div "Home / Restaurants management / Menus / Sections / item / update Coffee section…" at bounding box center [393, 70] width 535 height 447
click at [181, 279] on span "Update" at bounding box center [193, 279] width 117 height 8
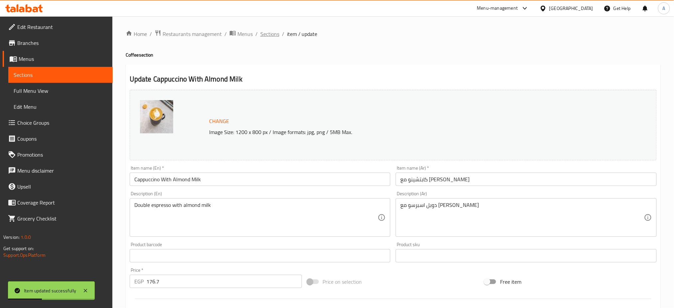
click at [267, 33] on span "Sections" at bounding box center [269, 34] width 19 height 8
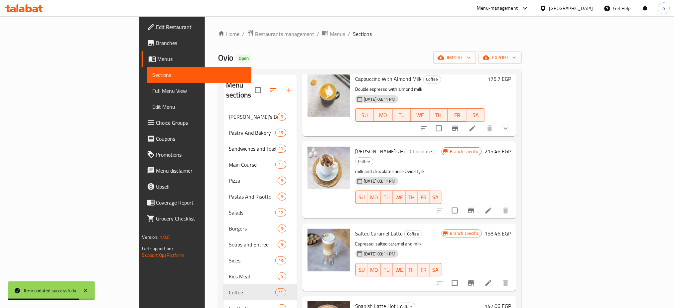
scroll to position [328, 0]
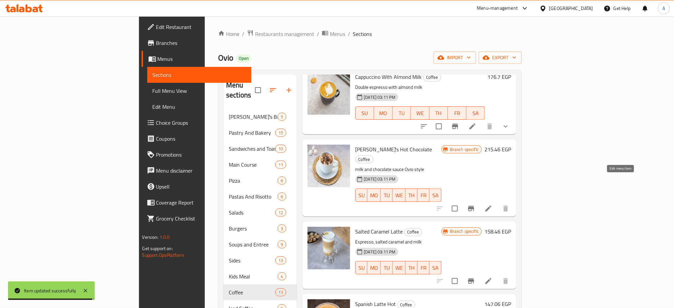
click at [492, 204] on icon at bounding box center [488, 208] width 8 height 8
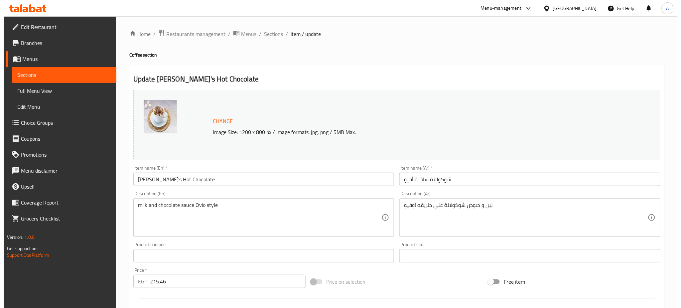
scroll to position [171, 0]
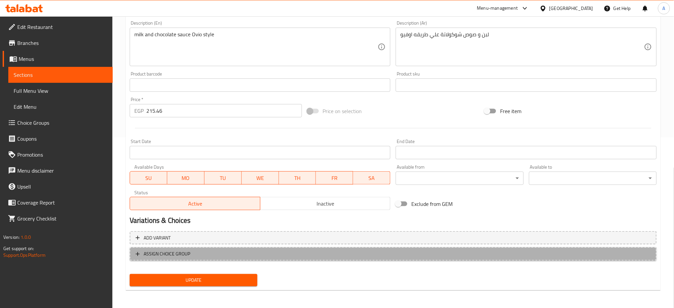
click at [188, 255] on span "ASSIGN CHOICE GROUP" at bounding box center [167, 254] width 47 height 8
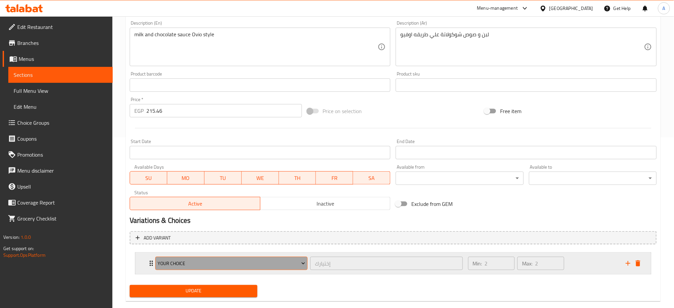
click at [190, 262] on span "Your Choice" at bounding box center [232, 263] width 148 height 8
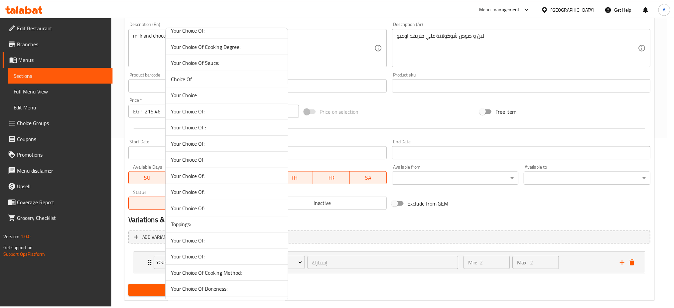
scroll to position [447, 0]
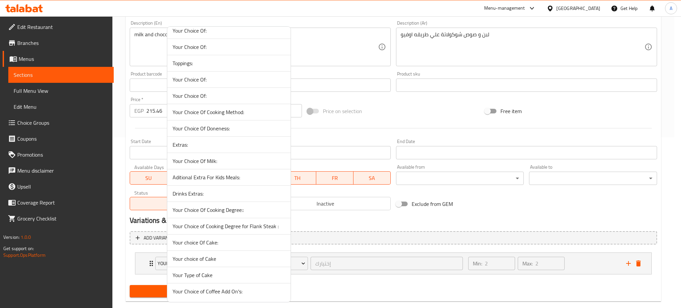
click at [196, 292] on span "Your Choice of Coffee Add On's:" at bounding box center [229, 291] width 113 height 8
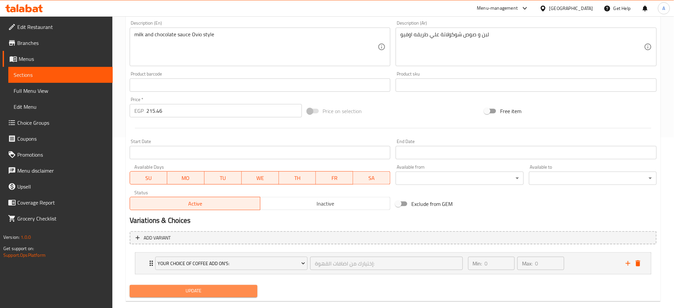
click at [170, 292] on span "Update" at bounding box center [193, 291] width 117 height 8
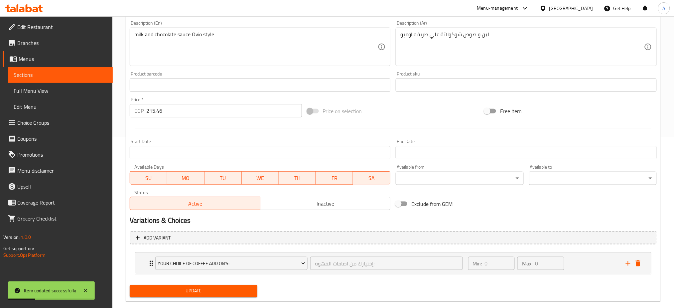
click at [190, 290] on span "Update" at bounding box center [193, 291] width 117 height 8
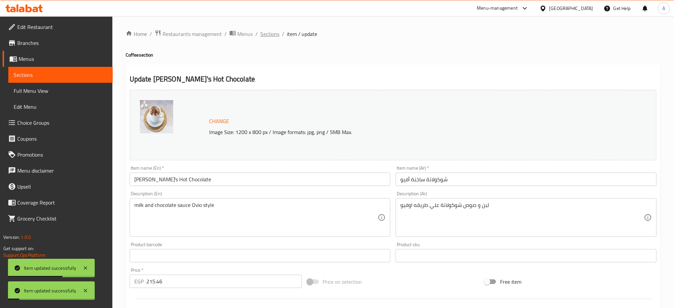
click at [272, 32] on span "Sections" at bounding box center [269, 34] width 19 height 8
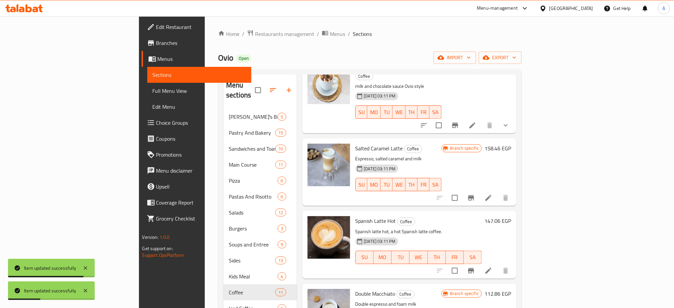
scroll to position [411, 0]
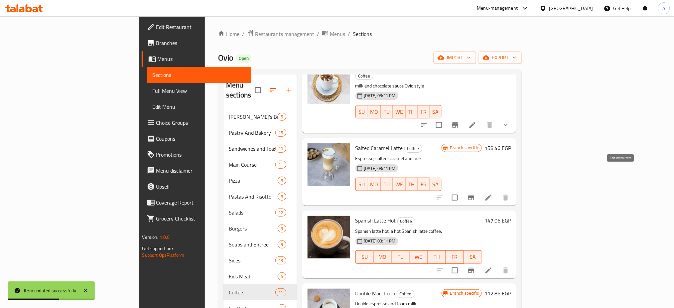
click at [492, 193] on icon at bounding box center [488, 197] width 8 height 8
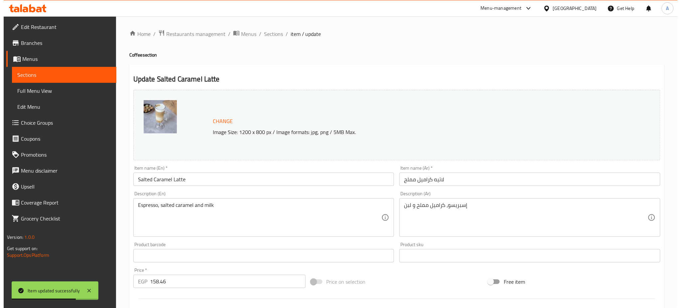
scroll to position [171, 0]
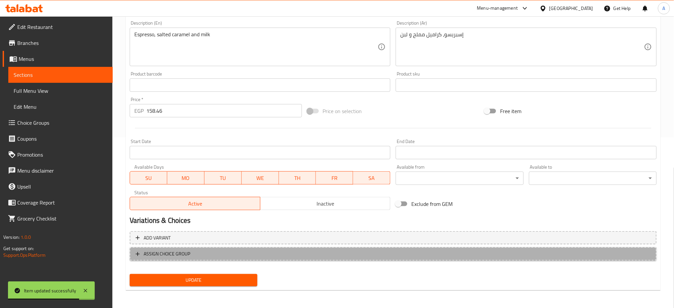
click at [201, 254] on span "ASSIGN CHOICE GROUP" at bounding box center [393, 254] width 515 height 8
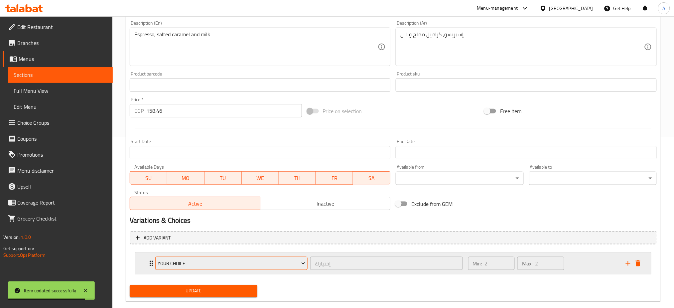
click at [202, 265] on span "Your Choice" at bounding box center [232, 263] width 148 height 8
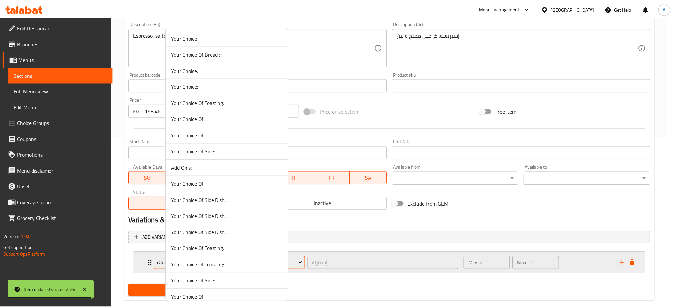
scroll to position [447, 0]
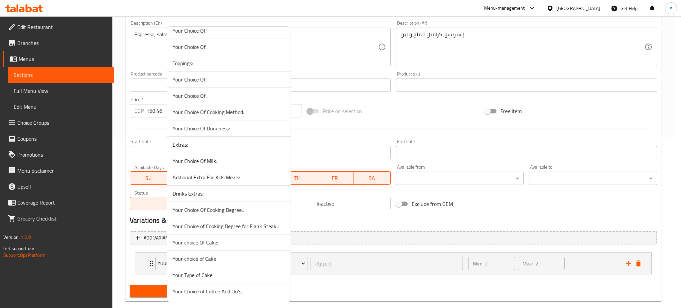
click at [194, 289] on span "Your Choice of Coffee Add On's:" at bounding box center [229, 291] width 113 height 8
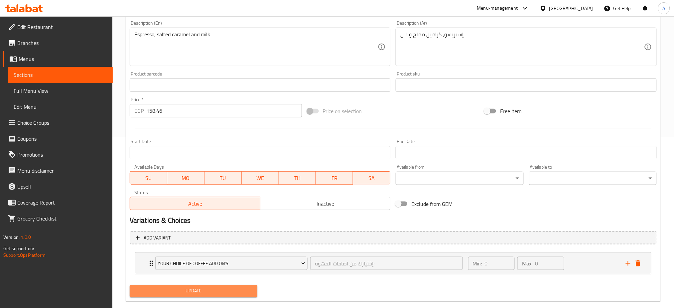
click at [194, 290] on span "Update" at bounding box center [193, 291] width 117 height 8
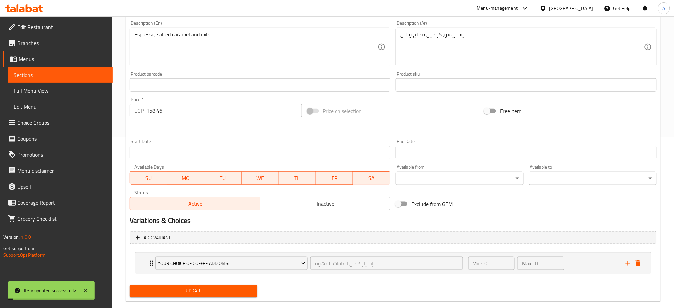
scroll to position [0, 0]
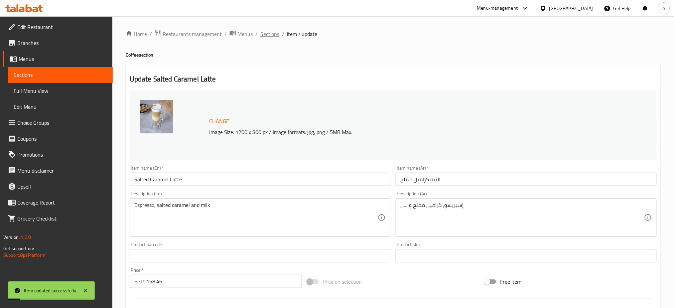
click at [274, 34] on span "Sections" at bounding box center [269, 34] width 19 height 8
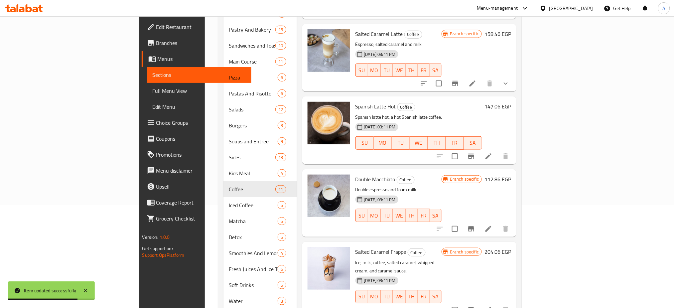
scroll to position [426, 0]
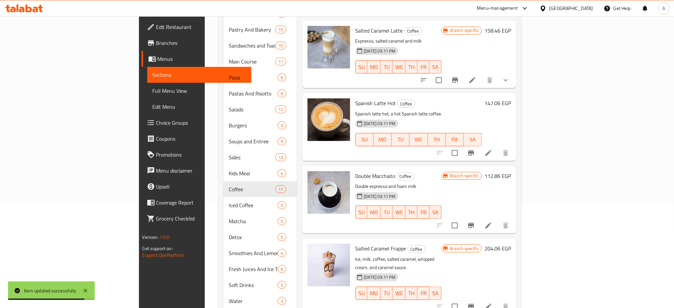
click at [492, 149] on icon at bounding box center [488, 153] width 8 height 8
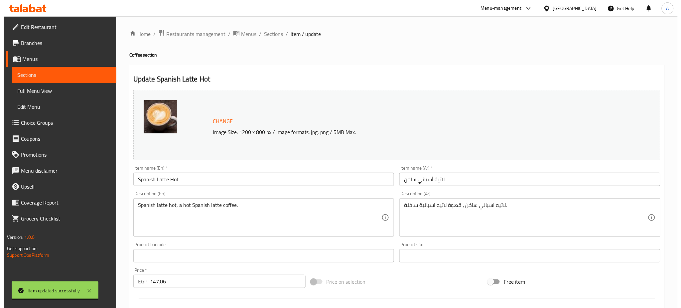
scroll to position [171, 0]
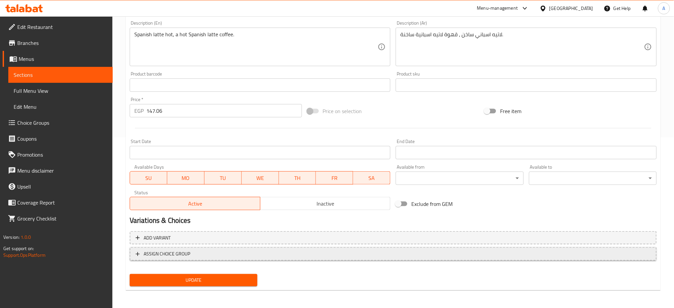
click at [193, 252] on span "ASSIGN CHOICE GROUP" at bounding box center [393, 254] width 515 height 8
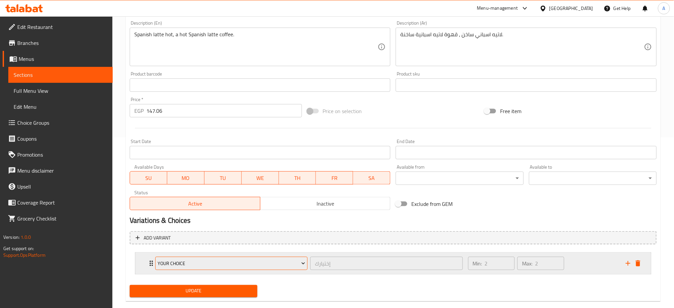
click at [195, 268] on button "Your Choice" at bounding box center [231, 263] width 152 height 13
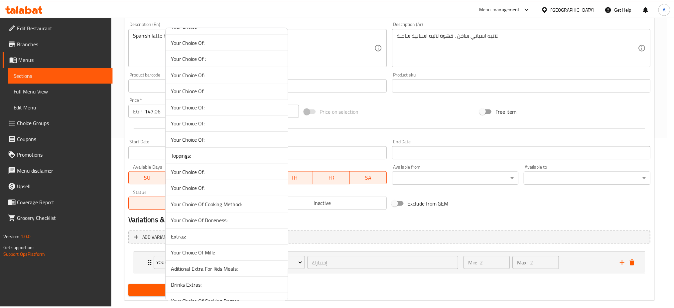
scroll to position [447, 0]
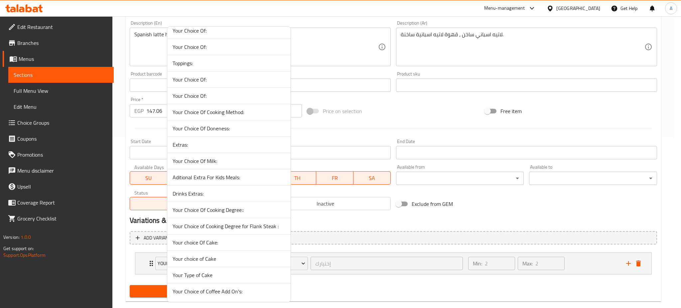
click at [212, 292] on span "Your Choice of Coffee Add On's:" at bounding box center [229, 291] width 113 height 8
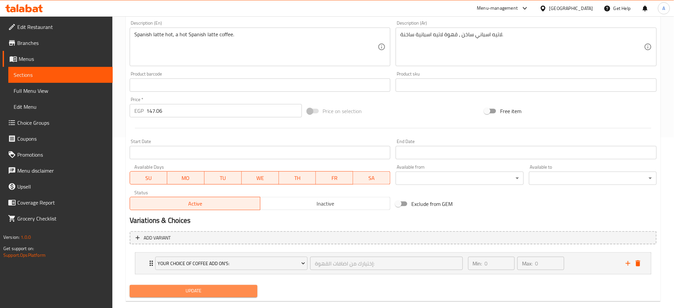
click at [175, 290] on span "Update" at bounding box center [193, 291] width 117 height 8
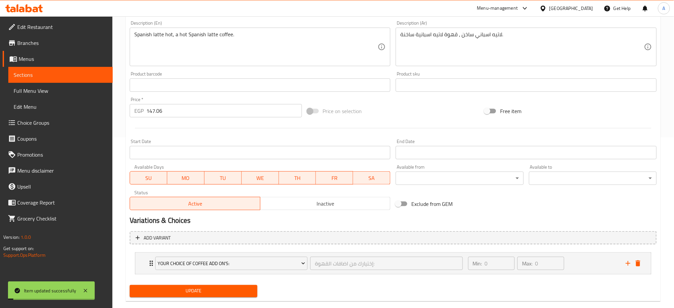
scroll to position [0, 0]
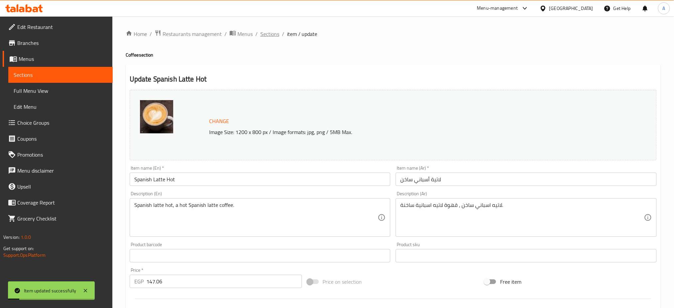
click at [265, 37] on span "Sections" at bounding box center [269, 34] width 19 height 8
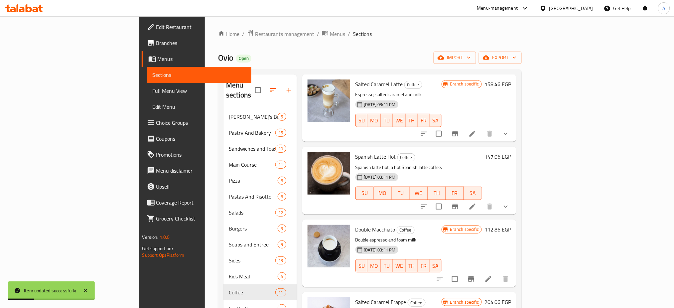
scroll to position [115, 0]
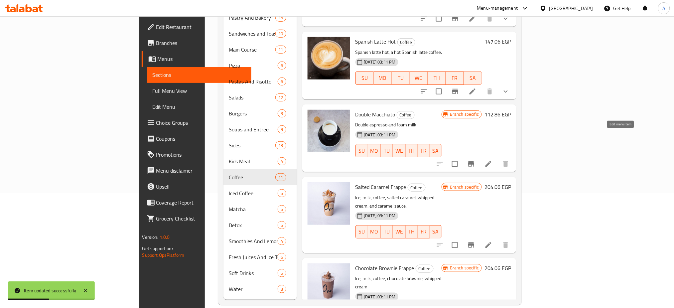
click at [492, 160] on icon at bounding box center [488, 164] width 8 height 8
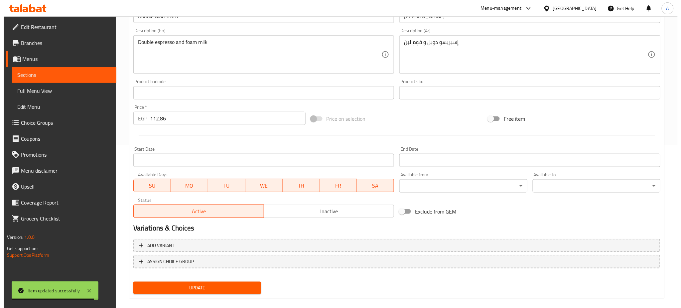
scroll to position [171, 0]
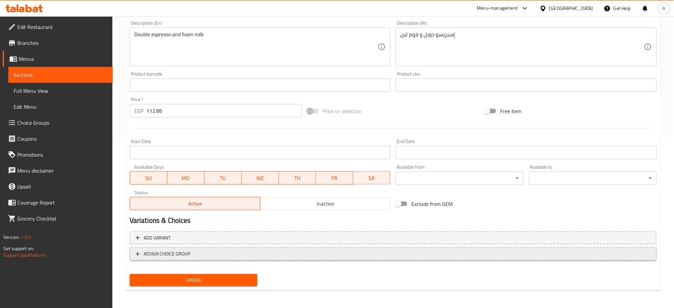
click at [178, 258] on button "ASSIGN CHOICE GROUP" at bounding box center [393, 254] width 527 height 14
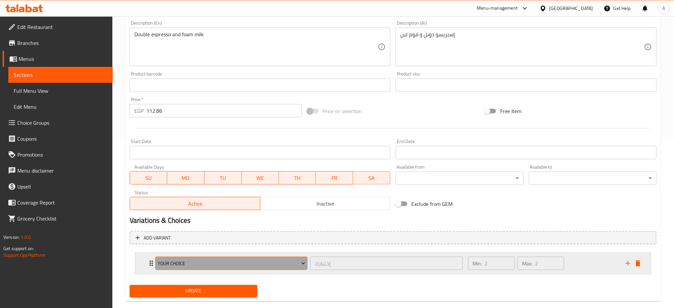
click at [200, 260] on span "Your Choice" at bounding box center [232, 263] width 148 height 8
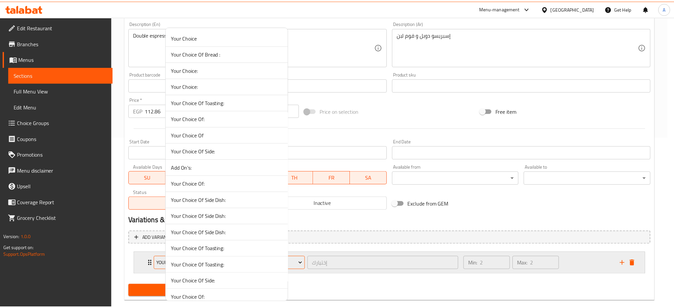
scroll to position [447, 0]
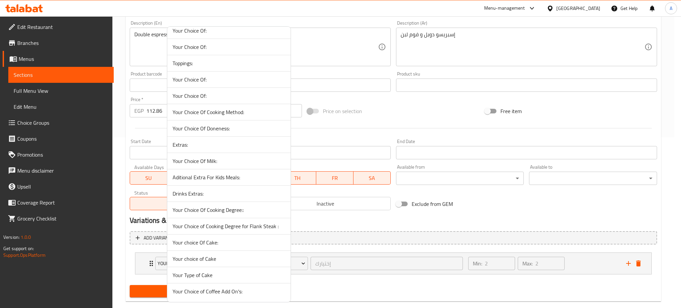
click at [203, 291] on span "Your Choice of Coffee Add On's:" at bounding box center [229, 291] width 113 height 8
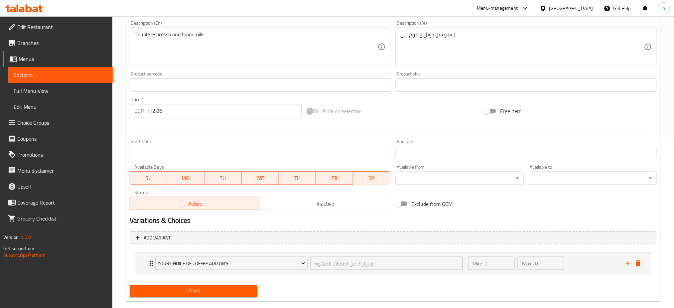
click at [187, 291] on span "Update" at bounding box center [193, 291] width 117 height 8
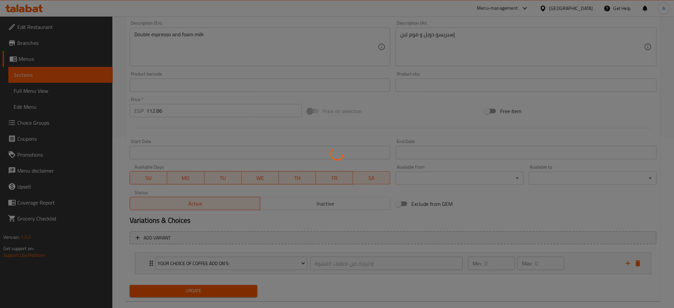
scroll to position [0, 0]
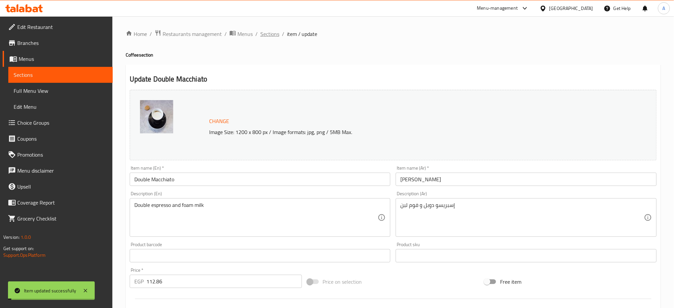
click at [267, 35] on span "Sections" at bounding box center [269, 34] width 19 height 8
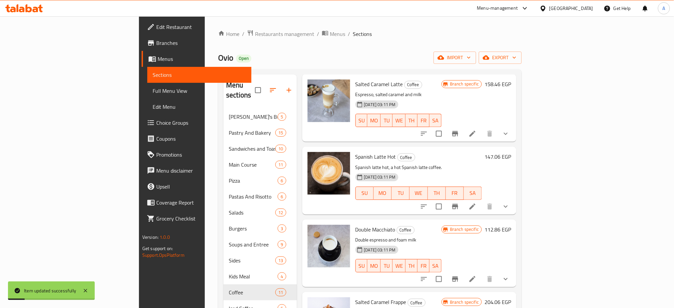
scroll to position [115, 0]
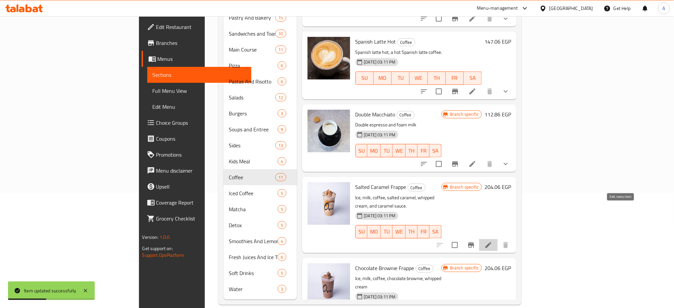
click at [491, 242] on icon at bounding box center [488, 245] width 6 height 6
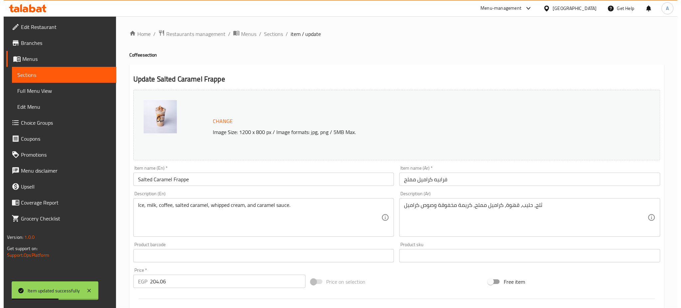
scroll to position [171, 0]
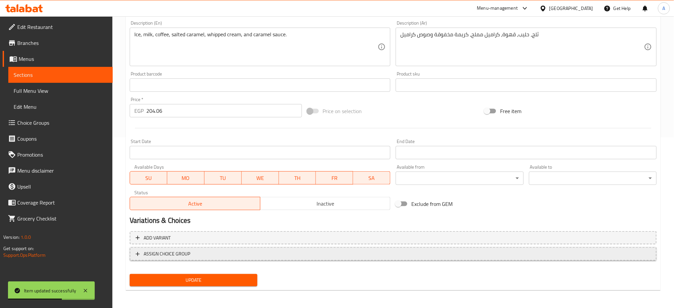
click at [185, 254] on span "ASSIGN CHOICE GROUP" at bounding box center [167, 254] width 47 height 8
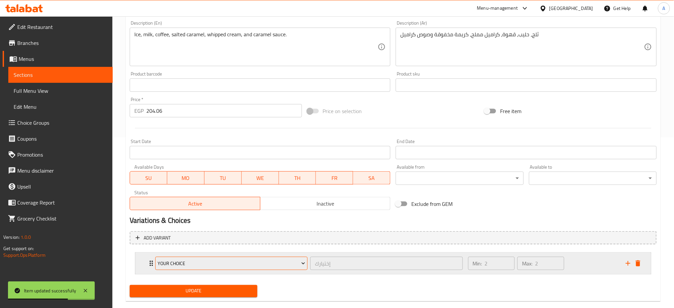
click at [186, 263] on span "Your Choice" at bounding box center [232, 263] width 148 height 8
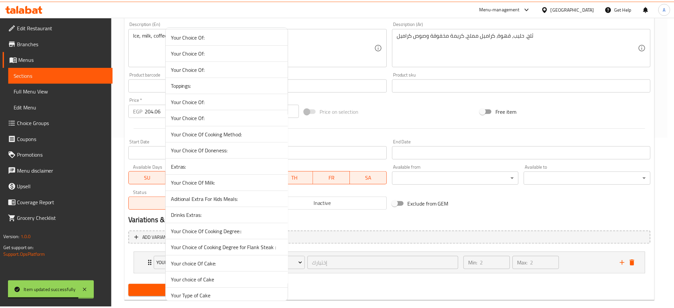
scroll to position [447, 0]
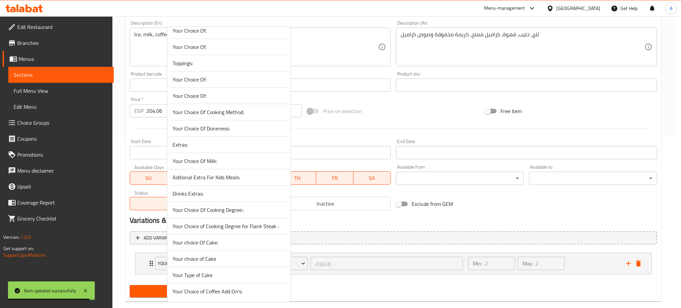
click at [196, 290] on span "Your Choice of Coffee Add On's:" at bounding box center [229, 291] width 113 height 8
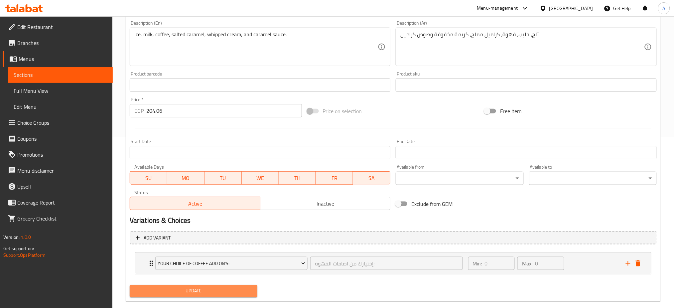
click at [168, 290] on span "Update" at bounding box center [193, 291] width 117 height 8
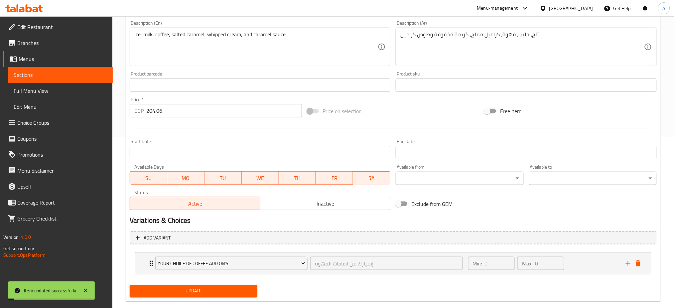
scroll to position [0, 0]
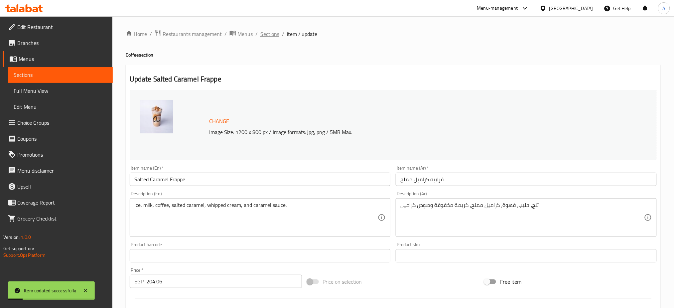
click at [267, 34] on span "Sections" at bounding box center [269, 34] width 19 height 8
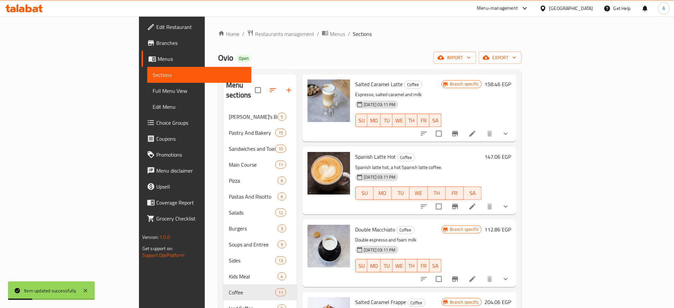
scroll to position [115, 0]
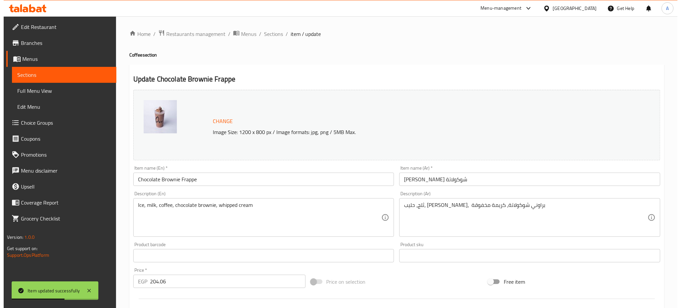
scroll to position [171, 0]
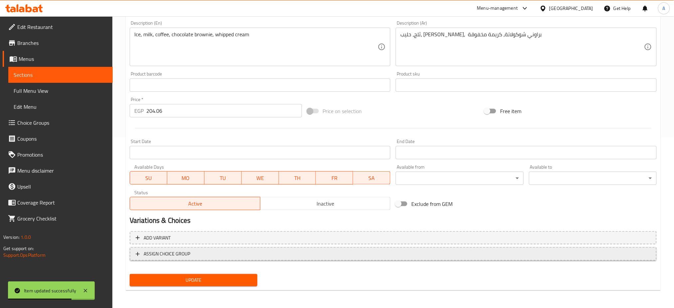
click at [178, 252] on span "ASSIGN CHOICE GROUP" at bounding box center [167, 254] width 47 height 8
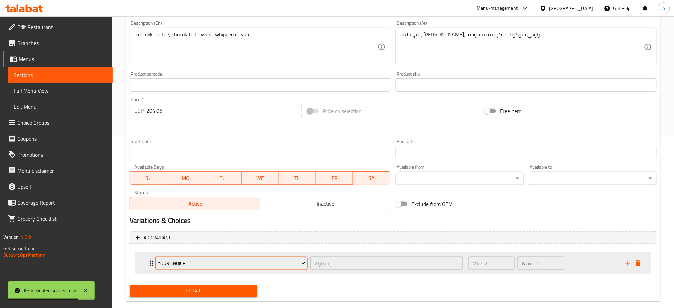
click at [190, 263] on span "Your Choice" at bounding box center [232, 263] width 148 height 8
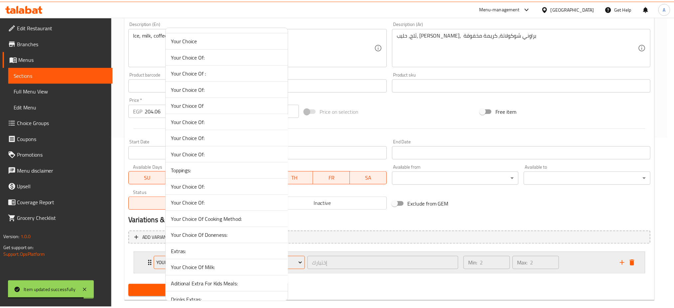
scroll to position [447, 0]
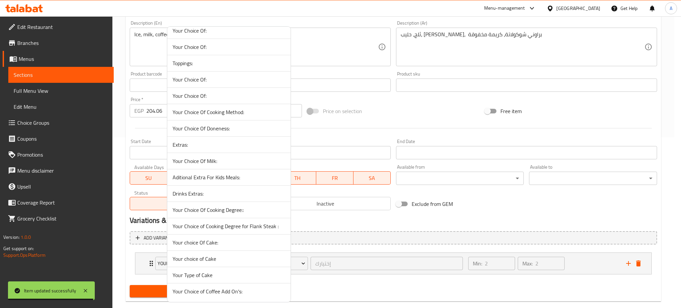
click at [197, 294] on span "Your Choice of Coffee Add On's:" at bounding box center [229, 291] width 113 height 8
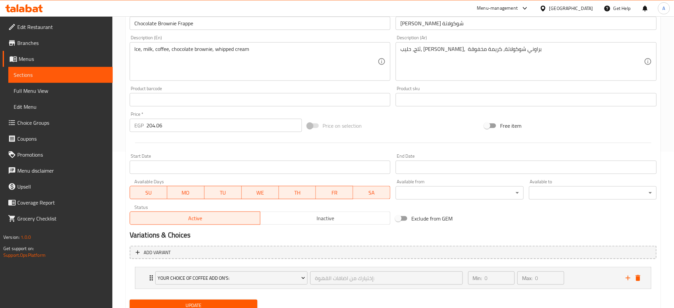
scroll to position [182, 0]
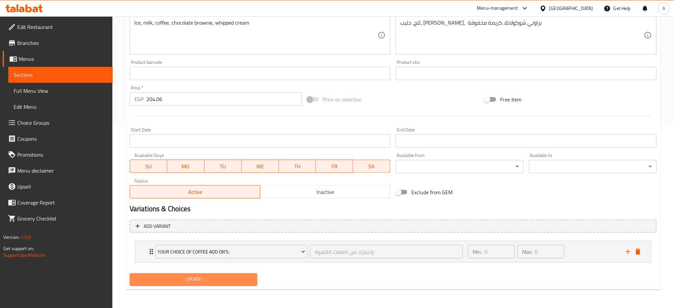
click at [174, 277] on span "Update" at bounding box center [193, 279] width 117 height 8
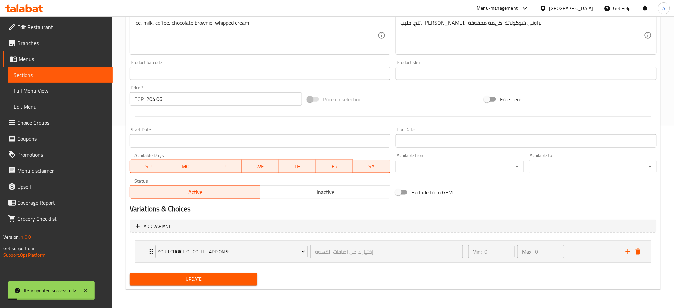
scroll to position [0, 0]
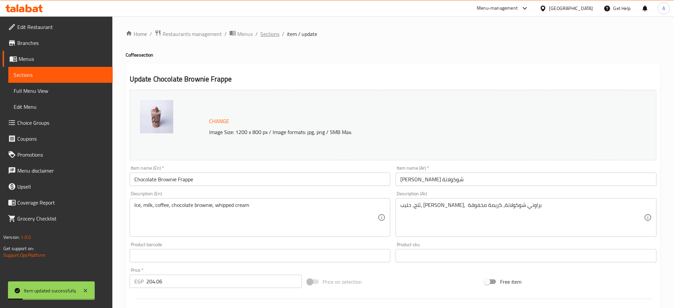
click at [270, 36] on span "Sections" at bounding box center [269, 34] width 19 height 8
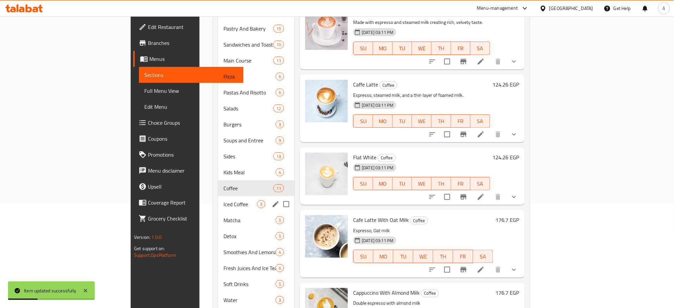
scroll to position [108, 0]
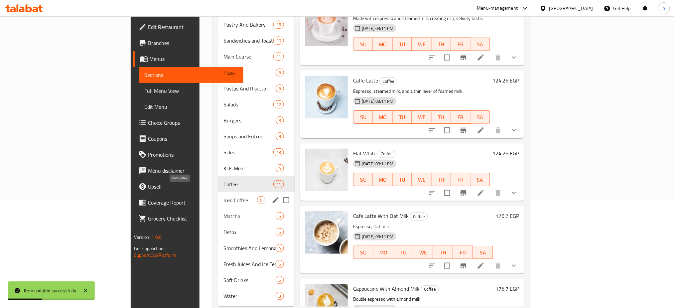
click at [223, 196] on span "Iced Coffee" at bounding box center [240, 200] width 34 height 8
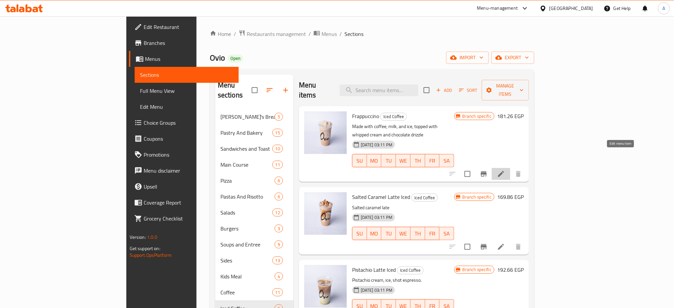
click at [504, 171] on icon at bounding box center [501, 174] width 6 height 6
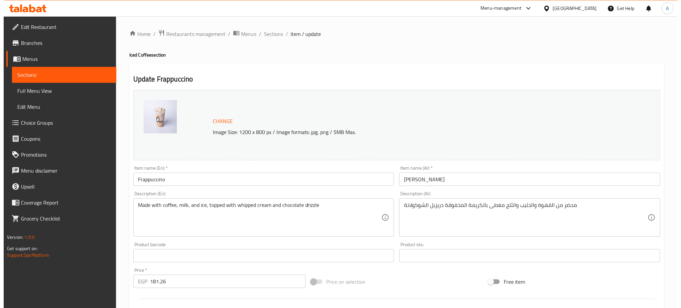
scroll to position [171, 0]
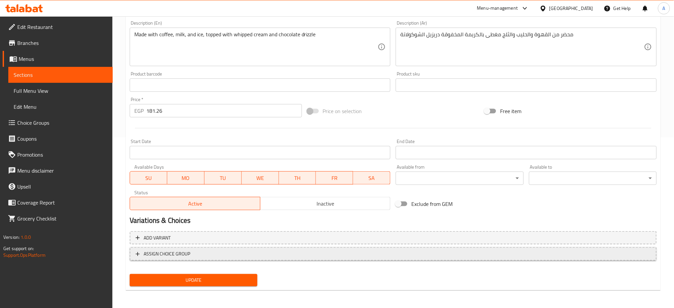
click at [190, 256] on span "ASSIGN CHOICE GROUP" at bounding box center [393, 254] width 515 height 8
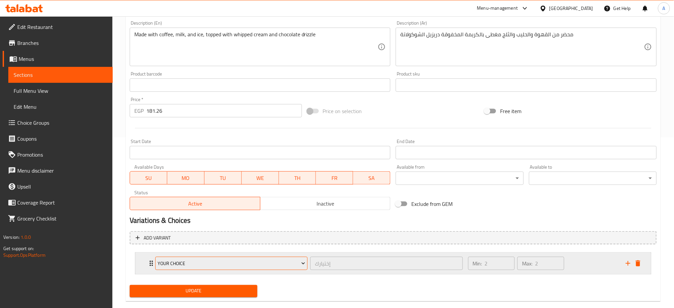
click at [191, 259] on span "Your Choice" at bounding box center [232, 263] width 148 height 8
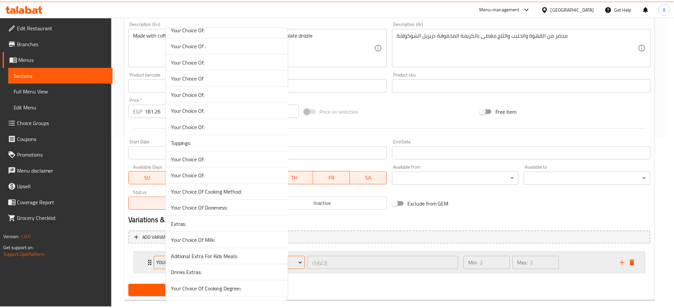
scroll to position [447, 0]
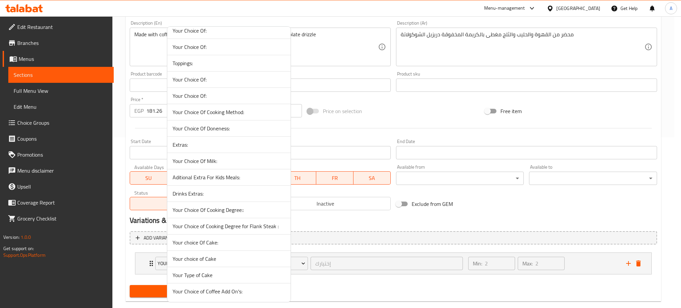
click at [203, 295] on span "Your Choice of Coffee Add On's:" at bounding box center [229, 291] width 113 height 8
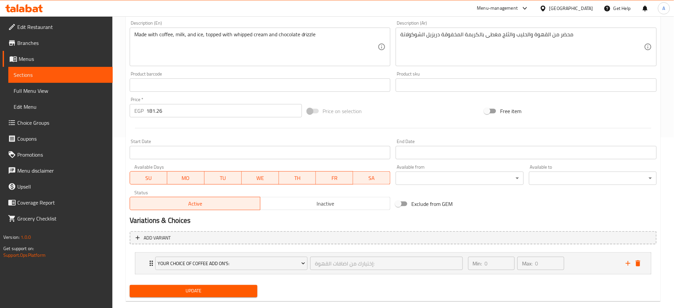
click at [161, 290] on span "Update" at bounding box center [193, 291] width 117 height 8
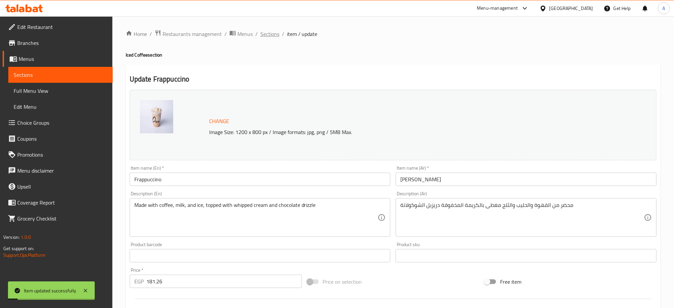
click at [274, 36] on span "Sections" at bounding box center [269, 34] width 19 height 8
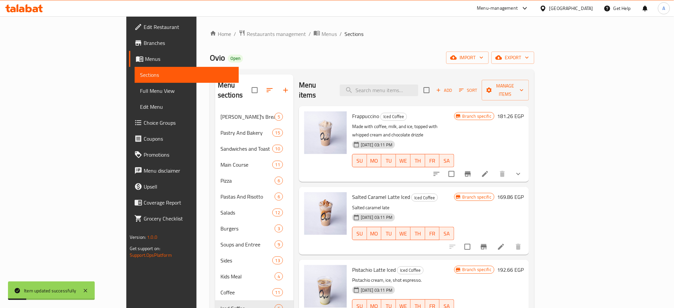
scroll to position [50, 0]
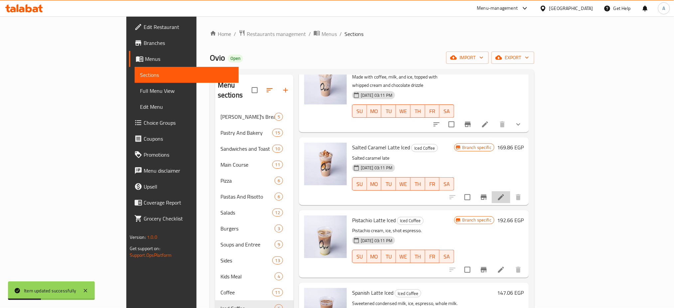
click at [510, 191] on li at bounding box center [501, 197] width 19 height 12
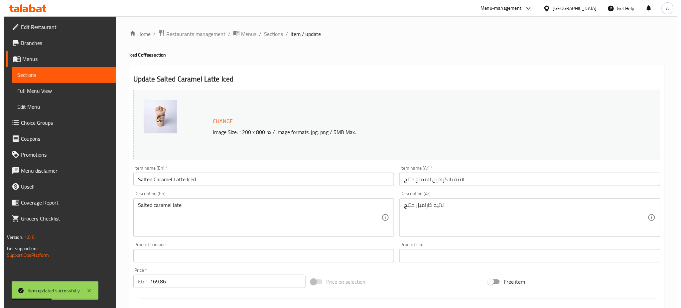
scroll to position [171, 0]
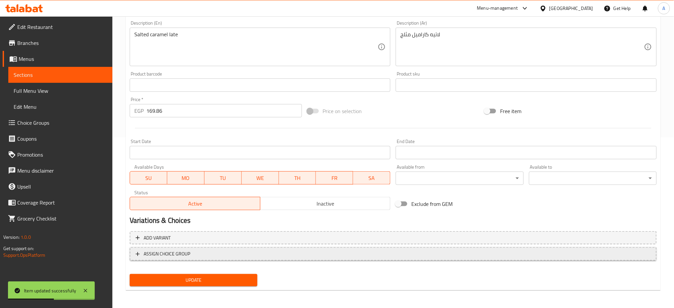
click at [195, 250] on span "ASSIGN CHOICE GROUP" at bounding box center [393, 254] width 515 height 8
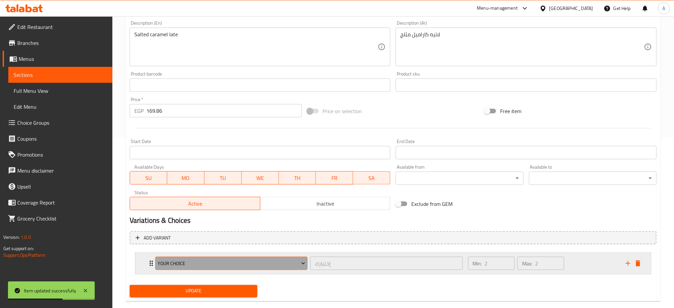
click at [209, 262] on span "Your Choice" at bounding box center [232, 263] width 148 height 8
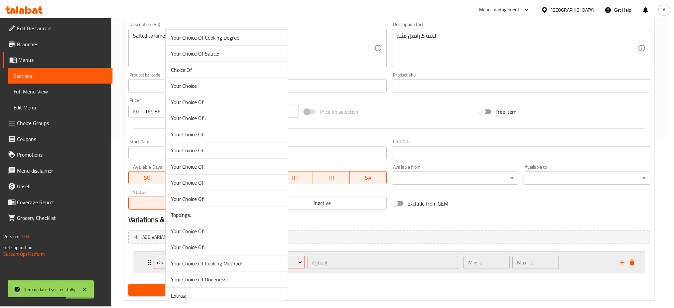
scroll to position [447, 0]
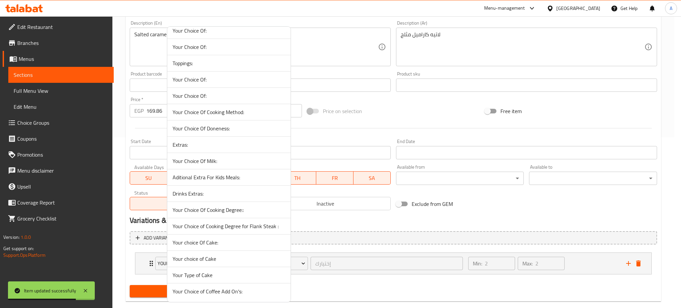
click at [195, 293] on span "Your Choice of Coffee Add On's:" at bounding box center [229, 291] width 113 height 8
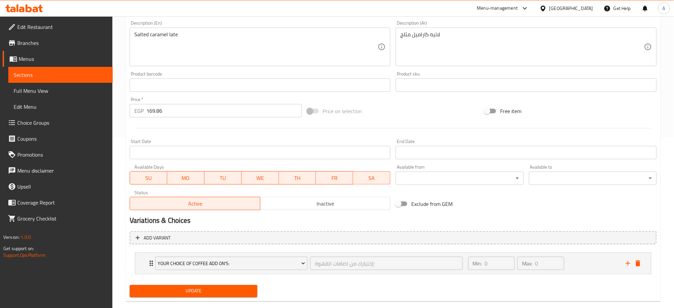
click at [200, 291] on span "Update" at bounding box center [193, 291] width 117 height 8
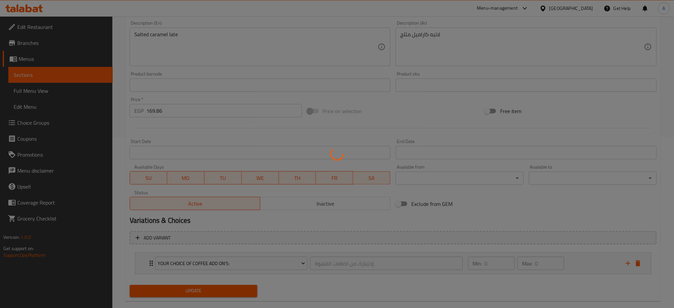
scroll to position [0, 0]
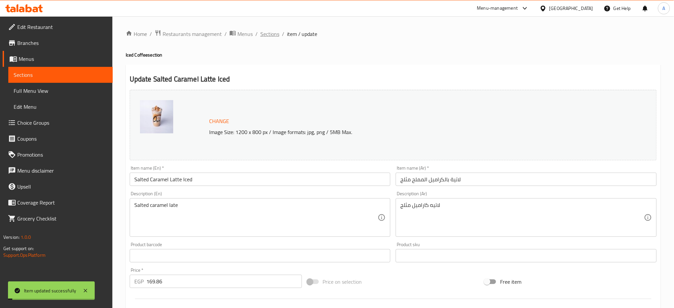
click at [272, 38] on span "Sections" at bounding box center [269, 34] width 19 height 8
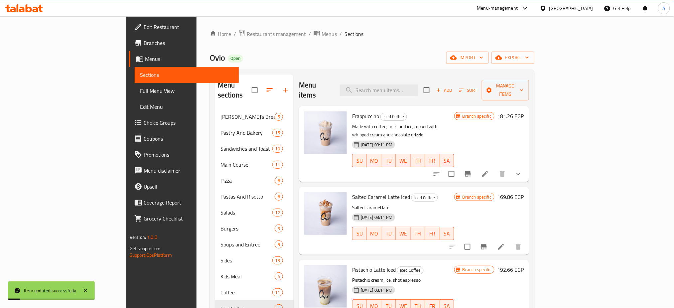
scroll to position [50, 0]
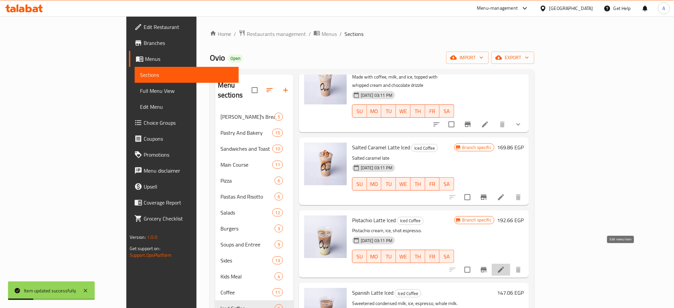
click at [505, 266] on icon at bounding box center [501, 270] width 8 height 8
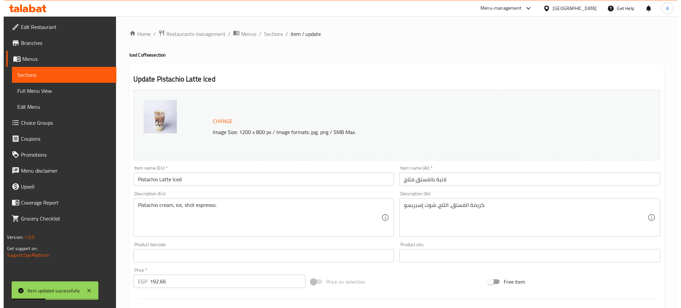
scroll to position [171, 0]
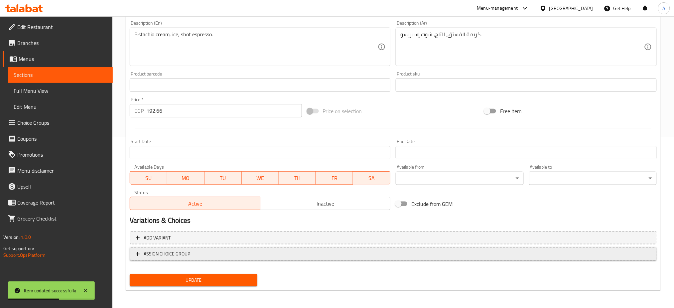
click at [173, 256] on span "ASSIGN CHOICE GROUP" at bounding box center [167, 254] width 47 height 8
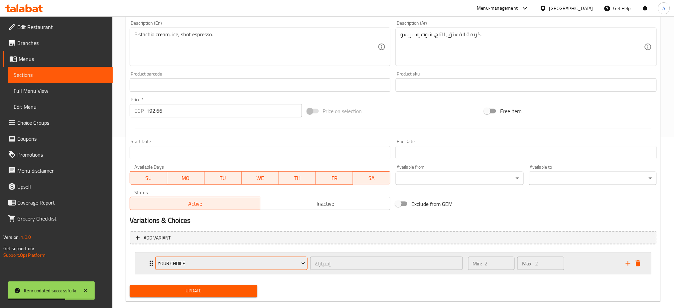
click at [199, 262] on span "Your Choice" at bounding box center [232, 263] width 148 height 8
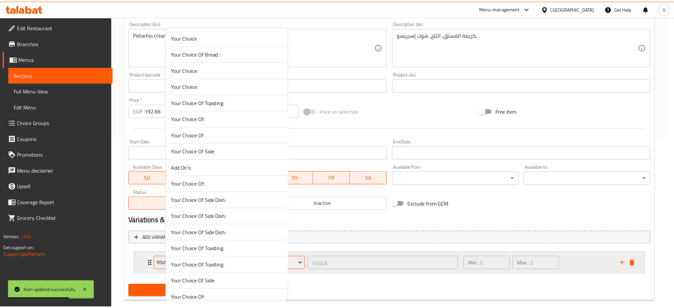
scroll to position [447, 0]
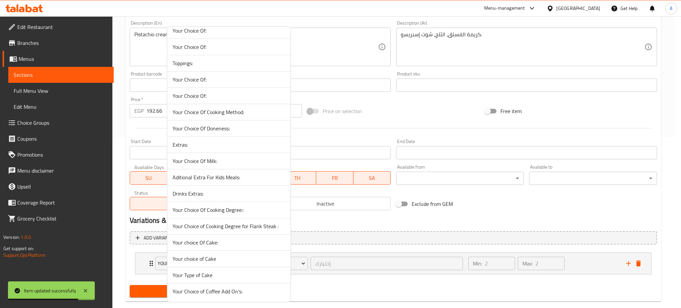
click at [199, 290] on span "Your Choice of Coffee Add On's:" at bounding box center [229, 291] width 113 height 8
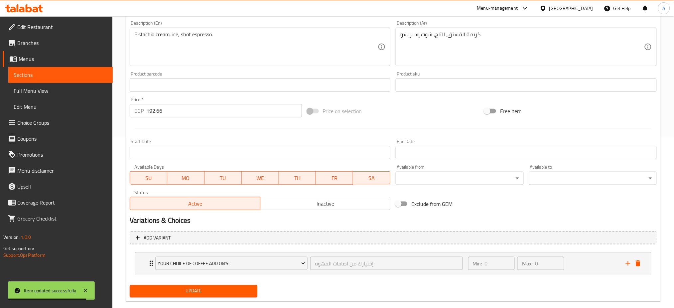
click at [192, 297] on button "Update" at bounding box center [194, 291] width 128 height 12
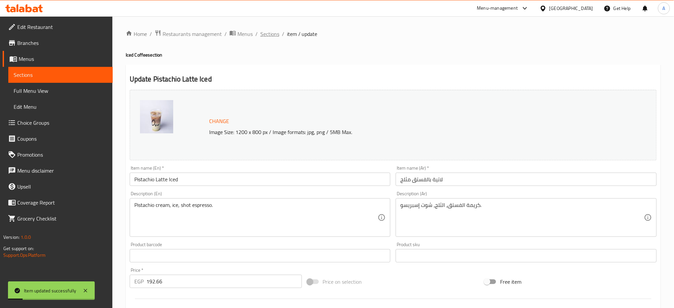
click at [270, 34] on span "Sections" at bounding box center [269, 34] width 19 height 8
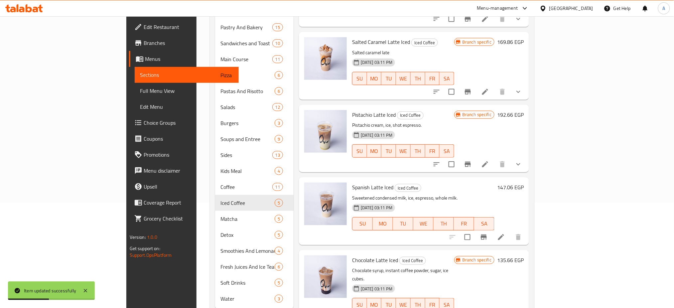
scroll to position [115, 0]
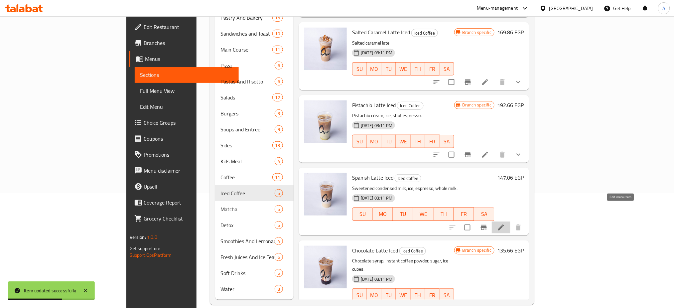
click at [505, 223] on icon at bounding box center [501, 227] width 8 height 8
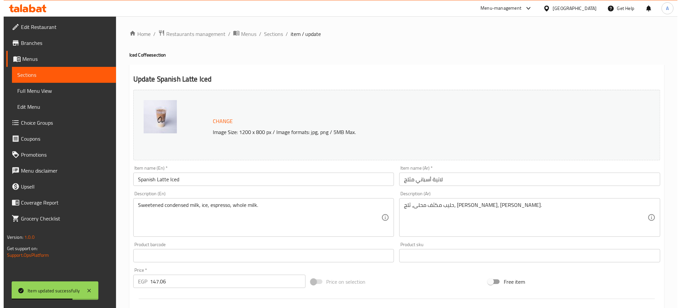
scroll to position [171, 0]
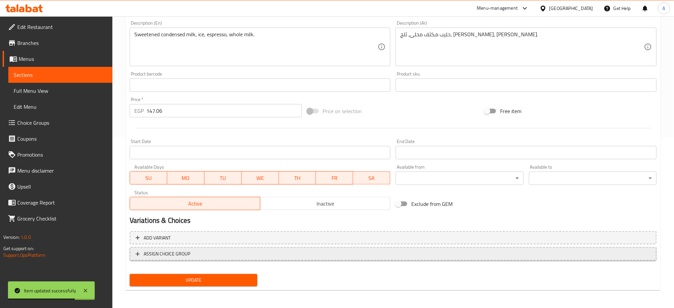
click at [164, 255] on span "ASSIGN CHOICE GROUP" at bounding box center [167, 254] width 47 height 8
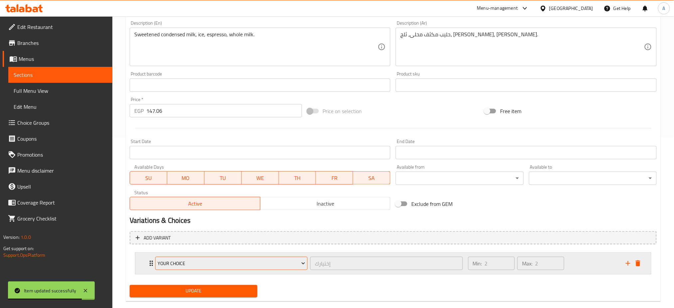
click at [169, 259] on span "Your Choice" at bounding box center [232, 263] width 148 height 8
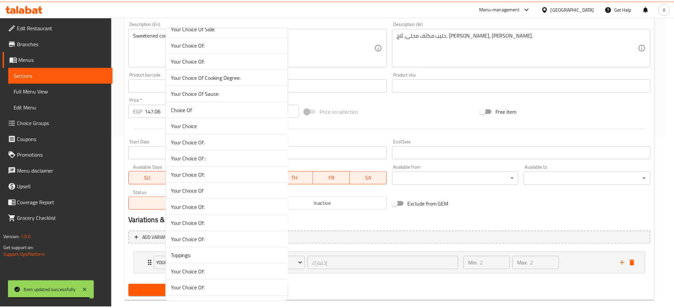
scroll to position [447, 0]
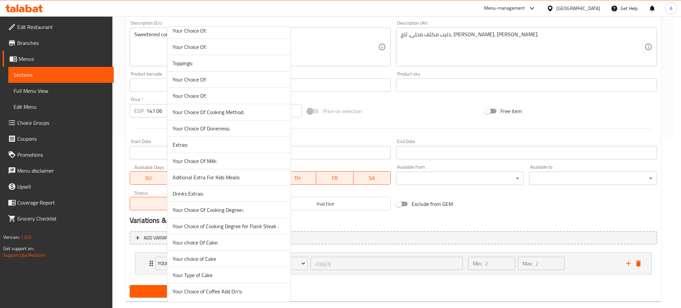
click at [207, 291] on span "Your Choice of Coffee Add On's:" at bounding box center [229, 291] width 113 height 8
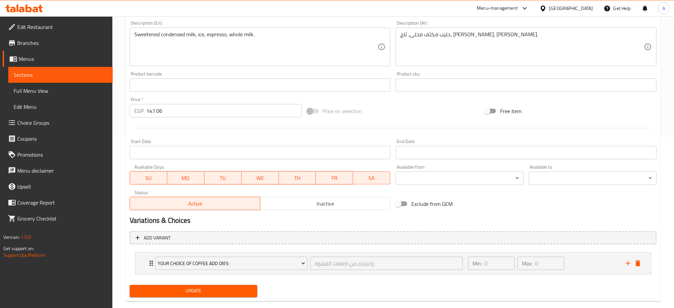
click at [191, 291] on span "Update" at bounding box center [193, 291] width 117 height 8
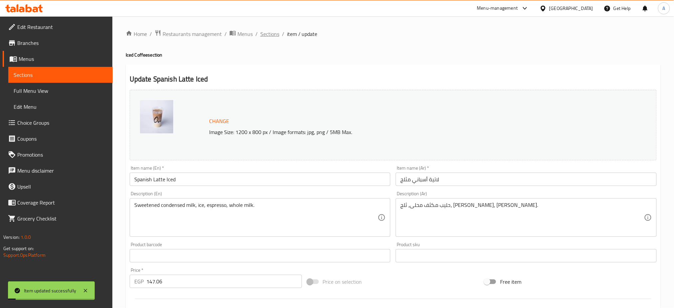
click at [270, 34] on span "Sections" at bounding box center [269, 34] width 19 height 8
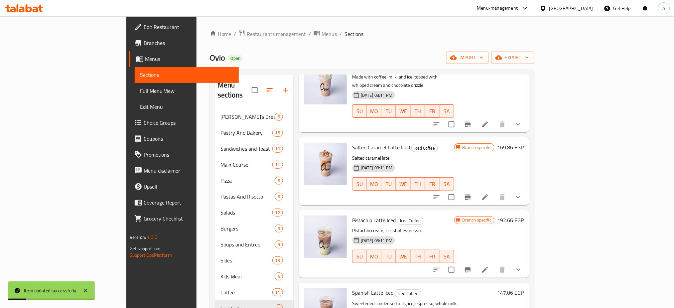
scroll to position [115, 0]
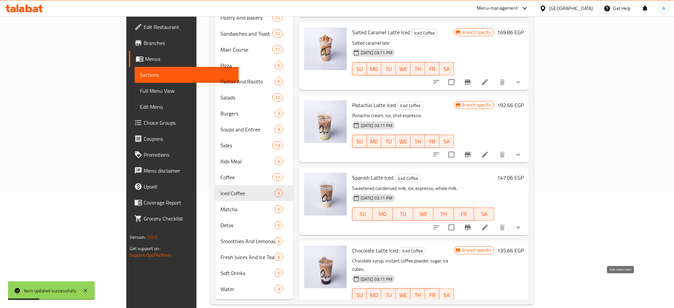
click at [504, 305] on icon at bounding box center [501, 308] width 6 height 6
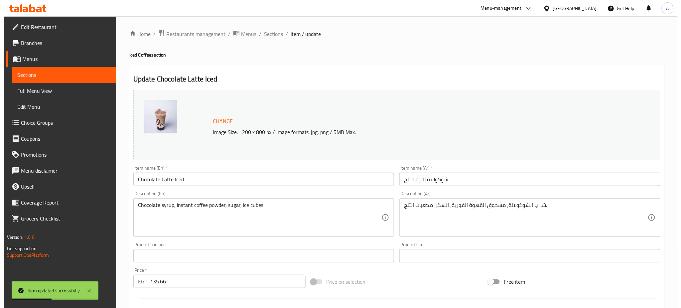
scroll to position [171, 0]
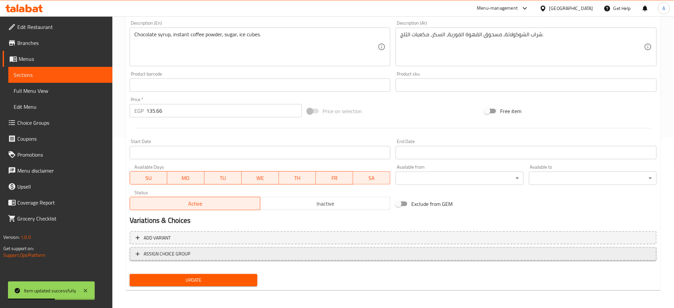
click at [173, 251] on span "ASSIGN CHOICE GROUP" at bounding box center [167, 254] width 47 height 8
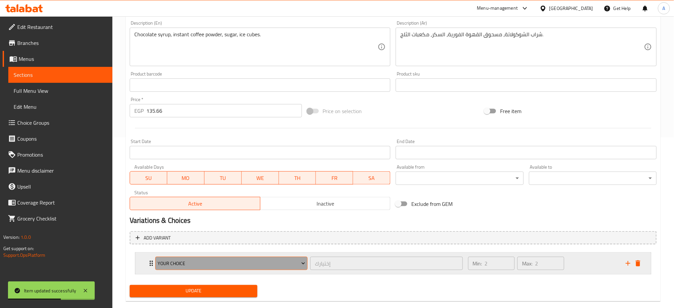
click at [181, 263] on span "Your Choice" at bounding box center [232, 263] width 148 height 8
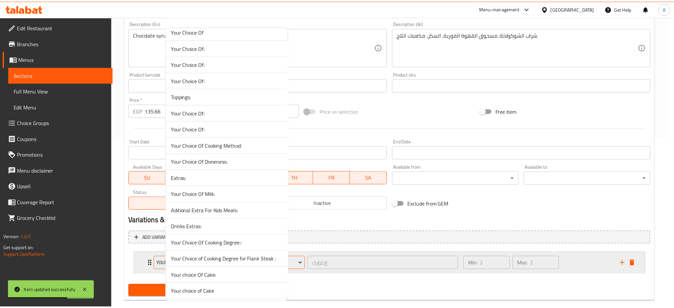
scroll to position [447, 0]
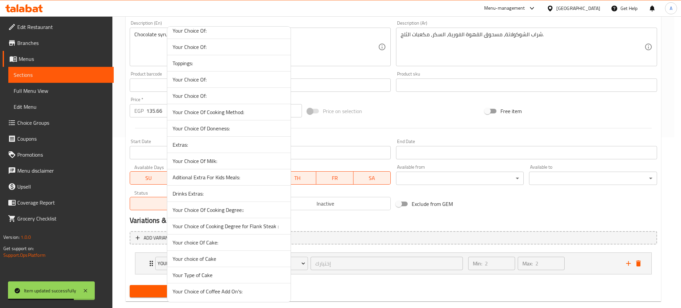
click at [206, 290] on span "Your Choice of Coffee Add On's:" at bounding box center [229, 291] width 113 height 8
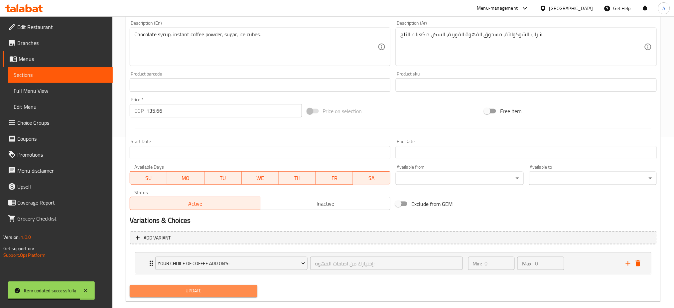
click at [177, 290] on span "Update" at bounding box center [193, 291] width 117 height 8
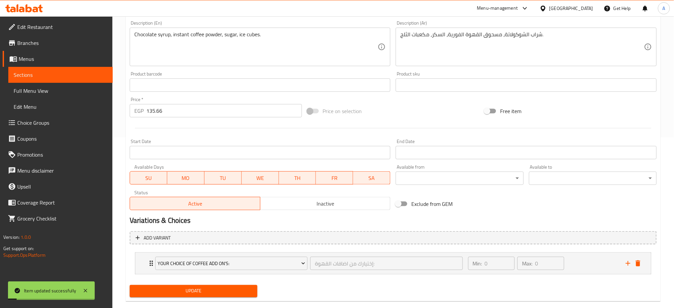
scroll to position [0, 0]
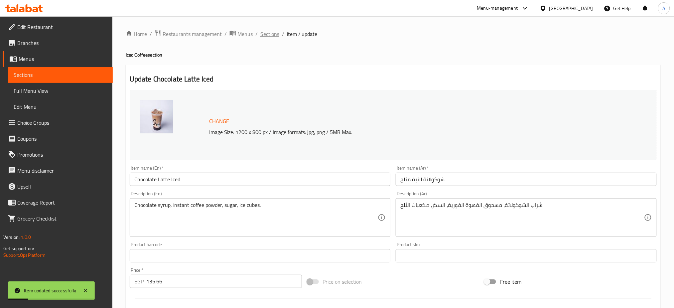
click at [267, 34] on span "Sections" at bounding box center [269, 34] width 19 height 8
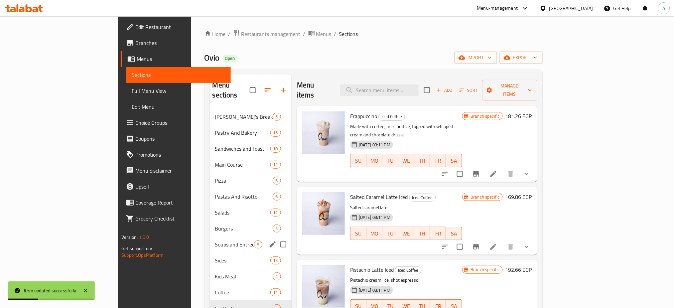
scroll to position [115, 0]
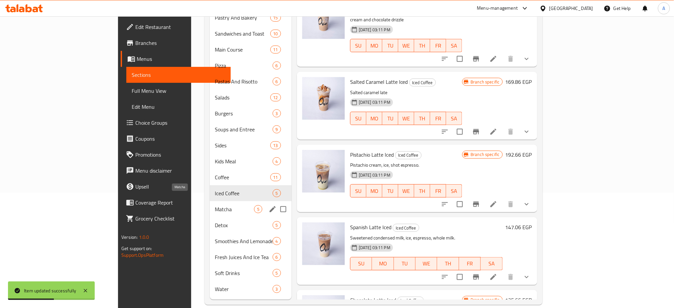
click at [215, 205] on span "Matcha" at bounding box center [234, 209] width 39 height 8
